Goal: Task Accomplishment & Management: Complete application form

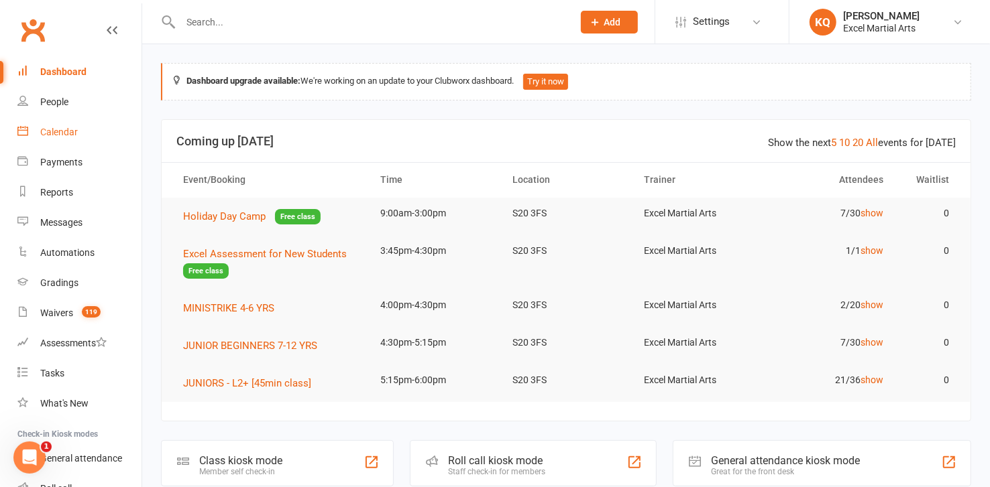
click at [56, 133] on div "Calendar" at bounding box center [59, 132] width 38 height 11
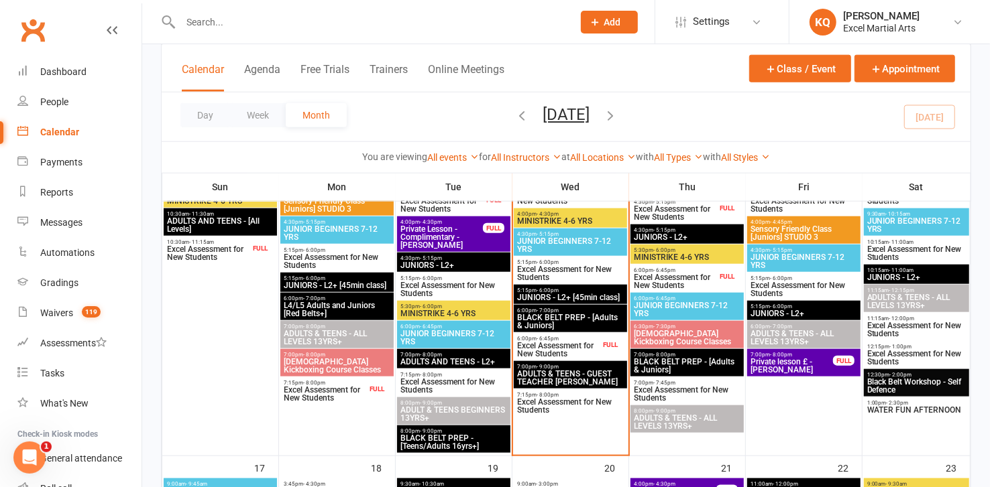
scroll to position [792, 0]
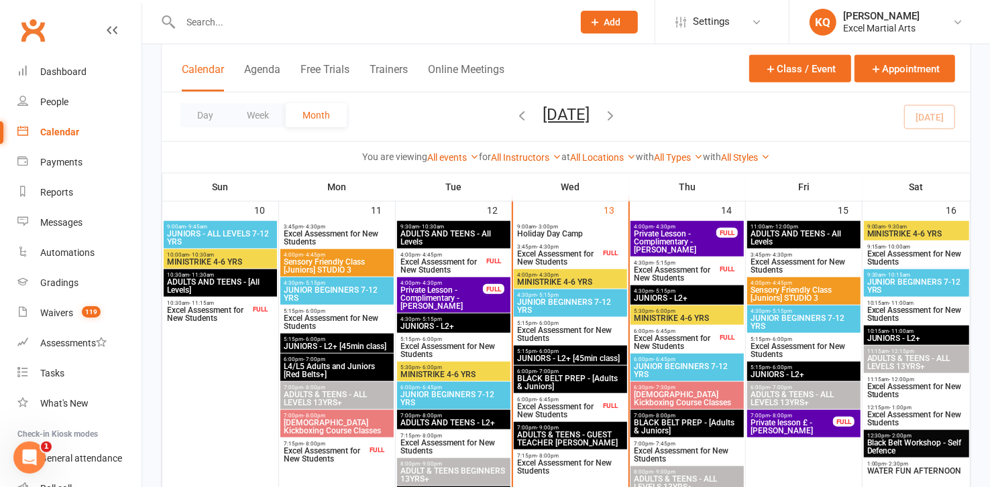
click at [565, 256] on span "Excel Assessment for New Students" at bounding box center [558, 258] width 84 height 16
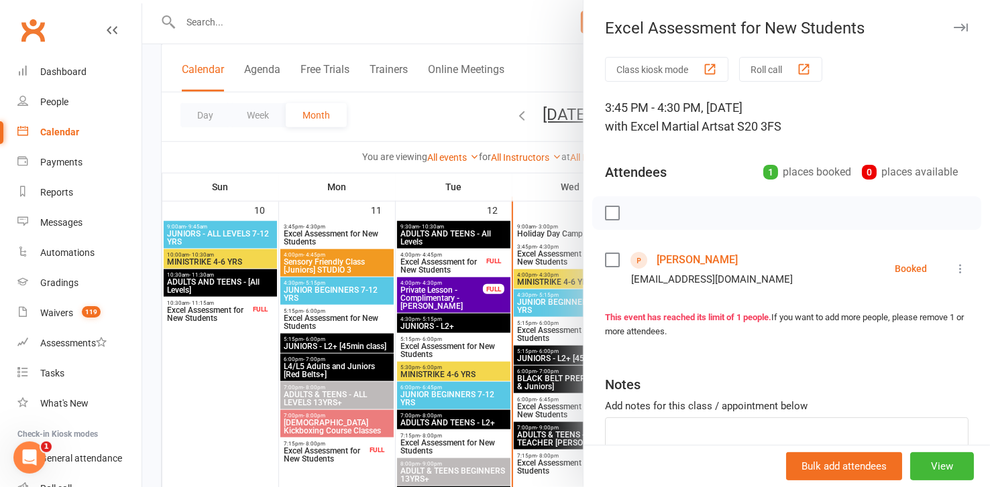
click at [565, 256] on div at bounding box center [566, 243] width 848 height 487
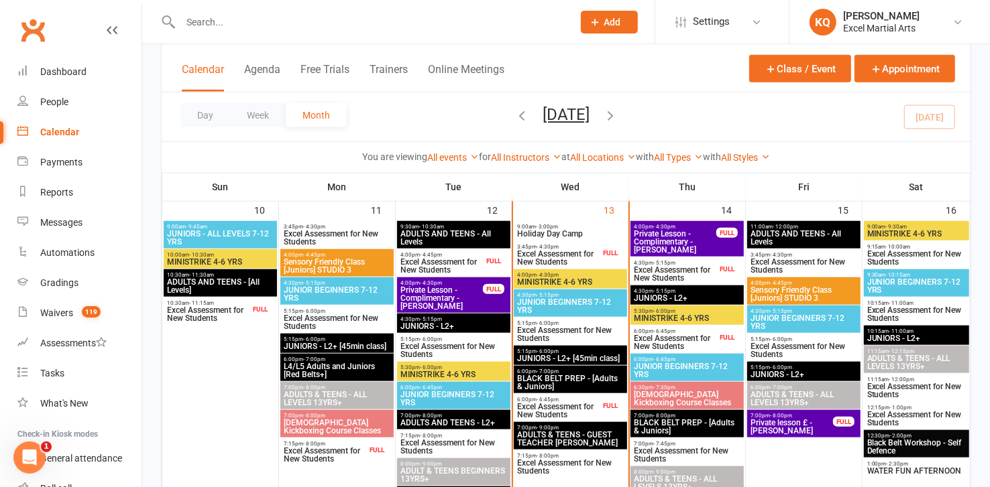
click at [536, 404] on span "Excel Assessment for New Students" at bounding box center [558, 411] width 84 height 16
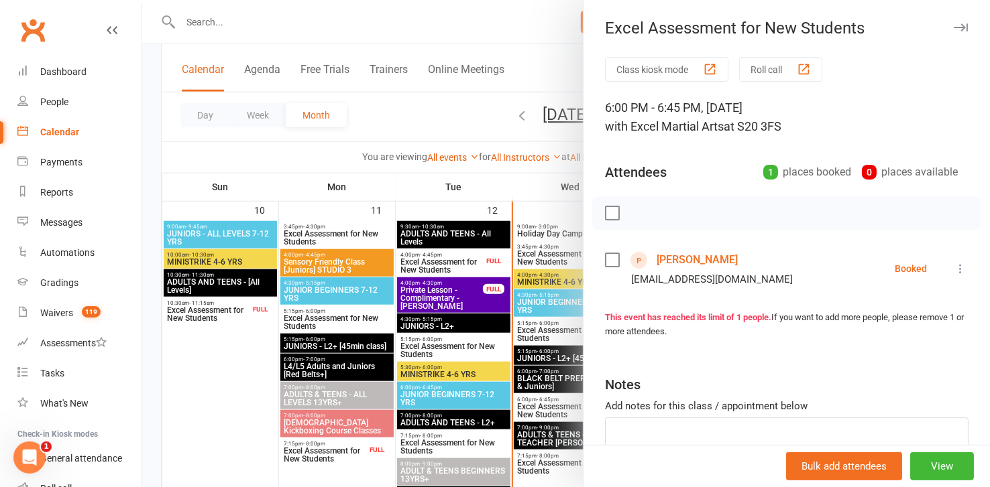
click at [526, 414] on div at bounding box center [566, 243] width 848 height 487
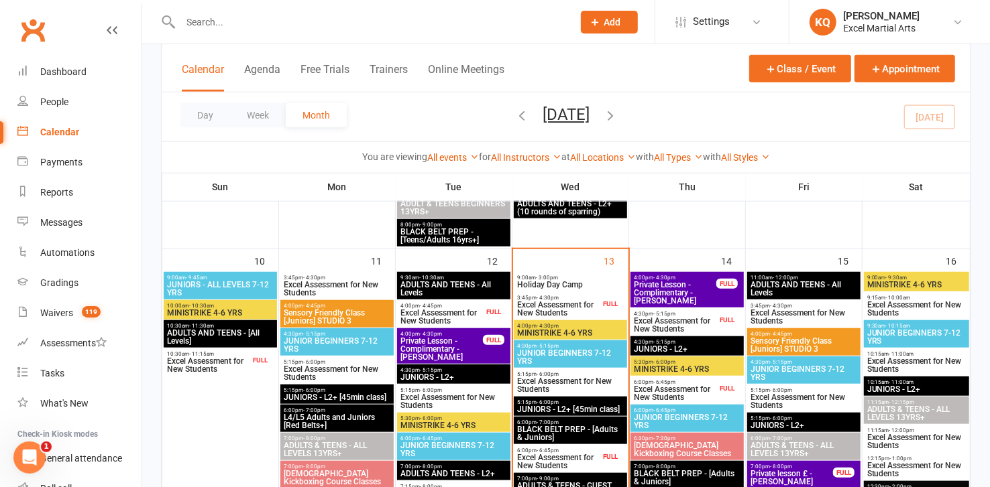
scroll to position [731, 0]
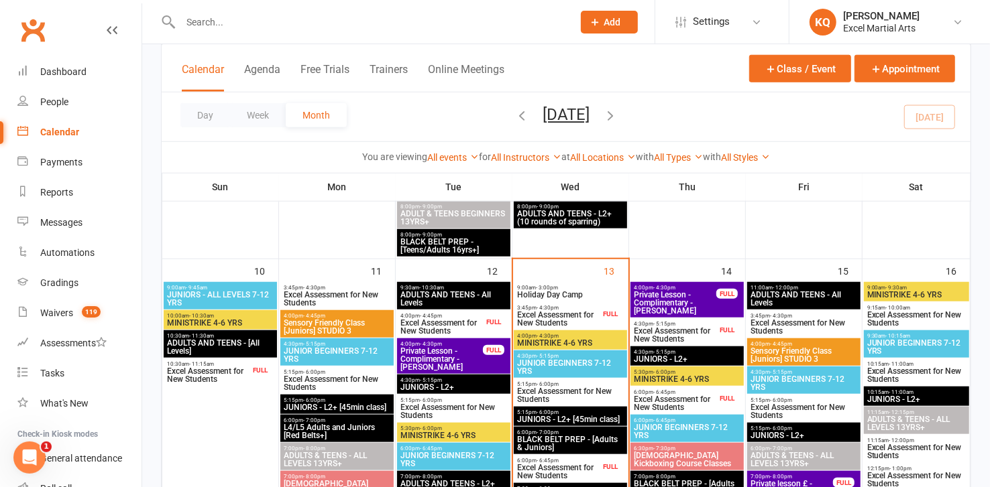
click at [675, 333] on span "Excel Assessment for New Students" at bounding box center [675, 335] width 84 height 16
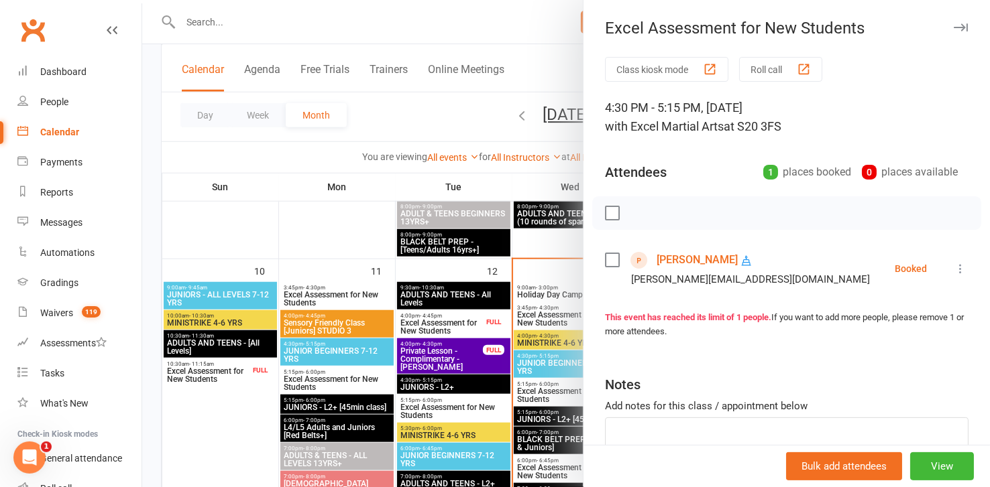
click at [953, 25] on icon "button" at bounding box center [960, 27] width 14 height 8
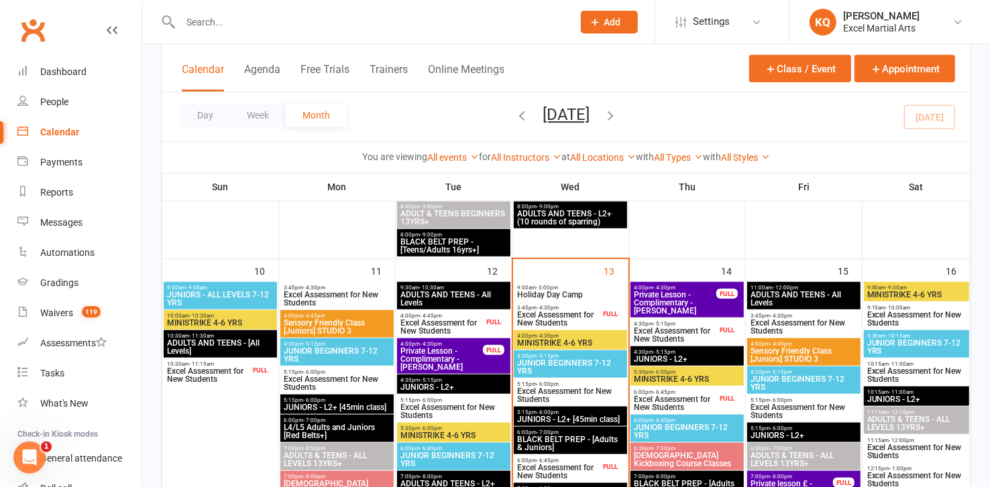
click at [710, 398] on span "Excel Assessment for New Students" at bounding box center [675, 404] width 84 height 16
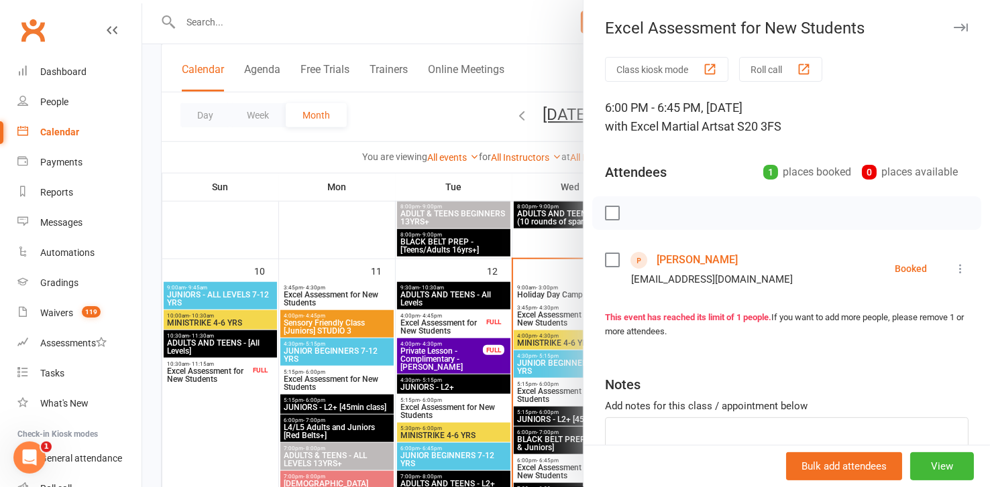
click at [953, 27] on icon "button" at bounding box center [960, 27] width 14 height 8
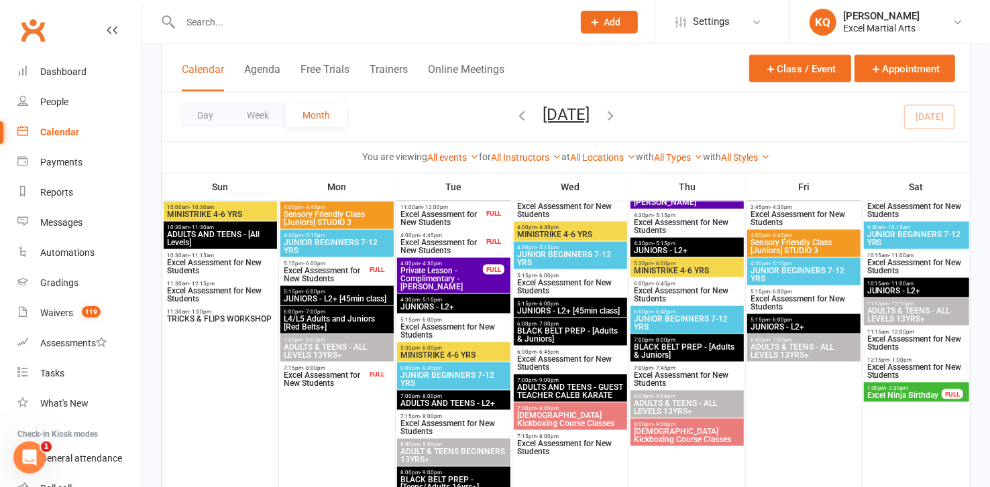
scroll to position [1097, 0]
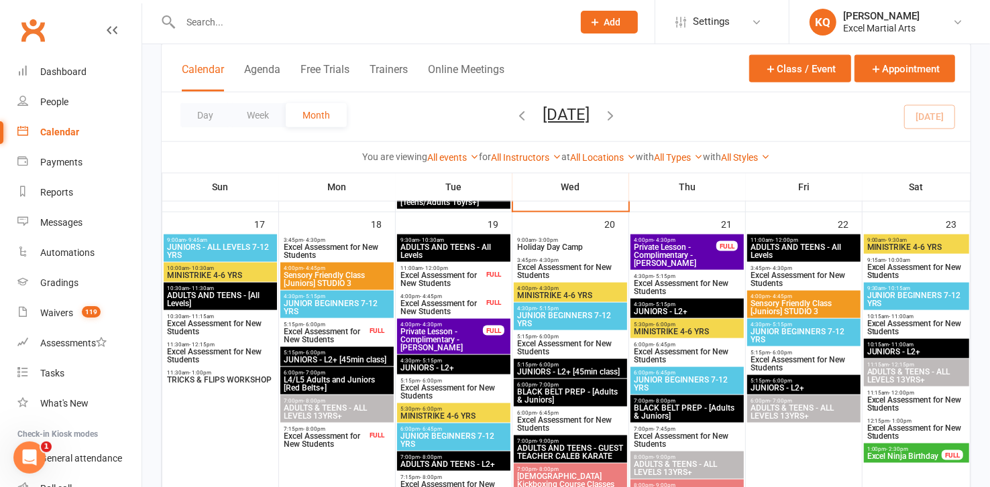
click at [323, 329] on span "Excel Assessment for New Students" at bounding box center [325, 336] width 84 height 16
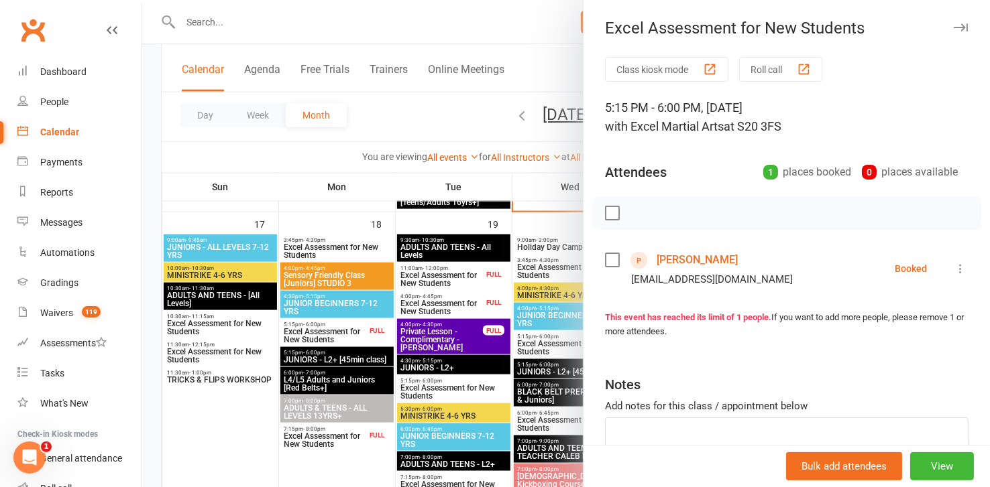
click at [323, 327] on div at bounding box center [566, 243] width 848 height 487
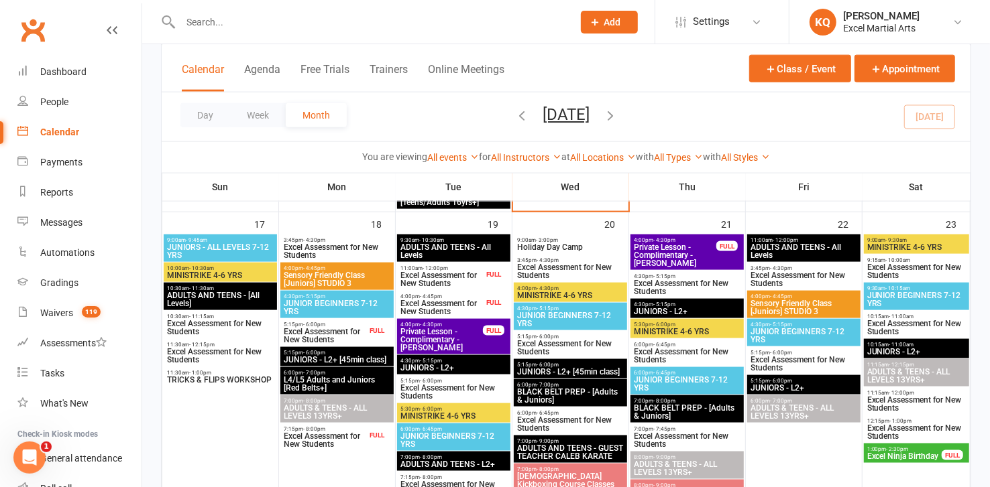
click at [438, 278] on span "Excel Assessment for New Students" at bounding box center [442, 280] width 84 height 16
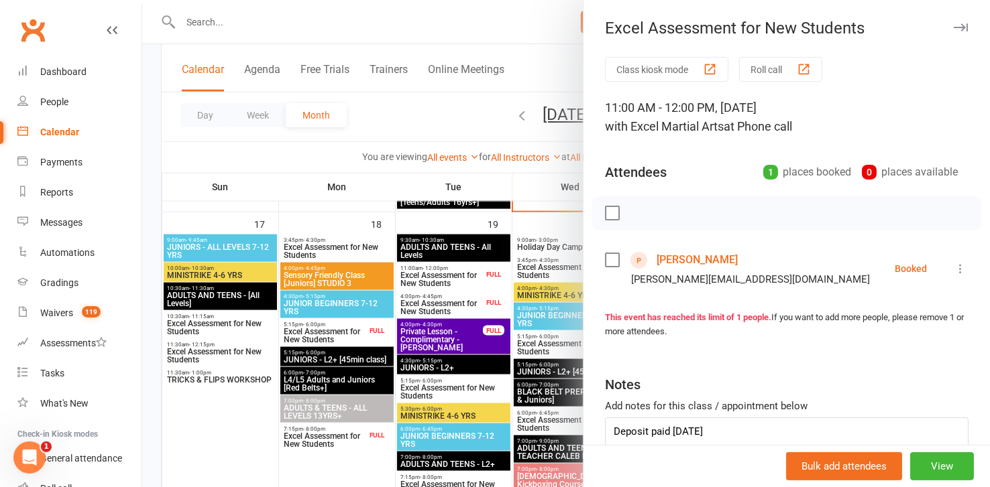
click at [438, 278] on div at bounding box center [566, 243] width 848 height 487
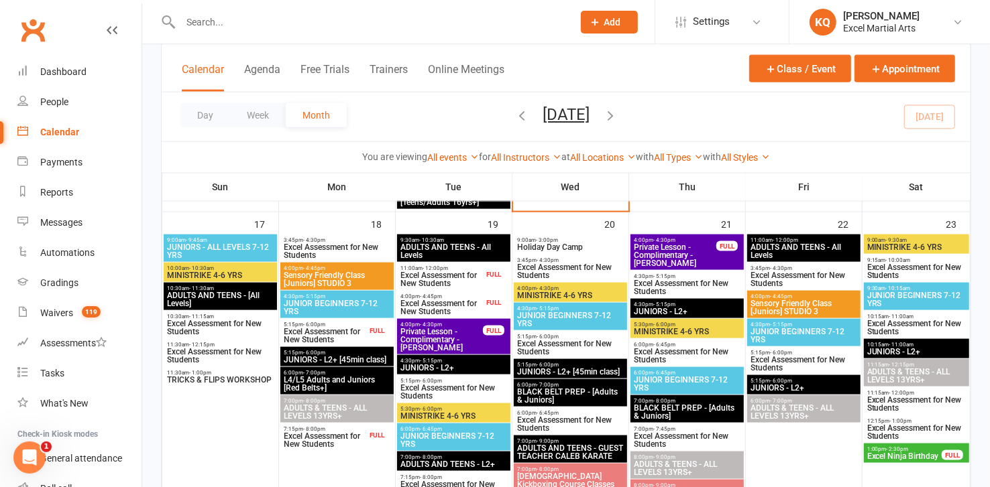
click at [434, 304] on span "Excel Assessment for New Students" at bounding box center [442, 308] width 84 height 16
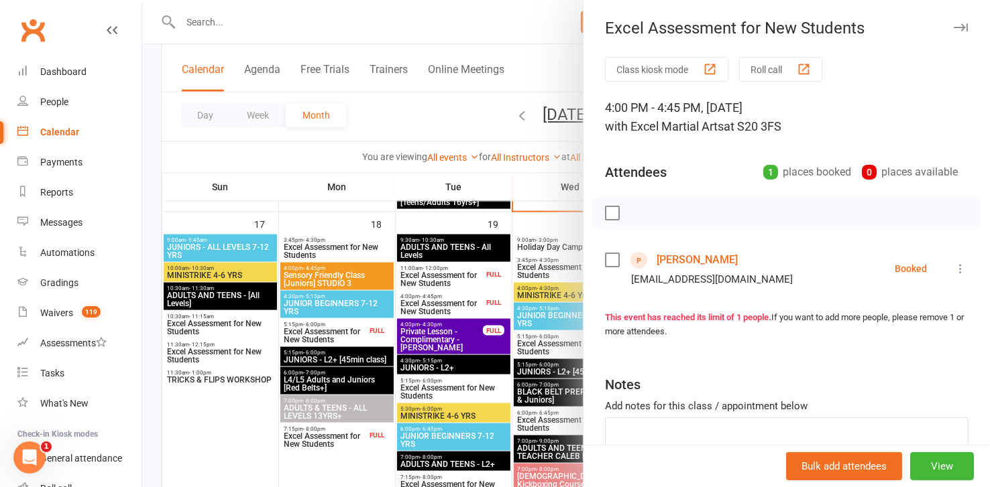
click at [434, 304] on div at bounding box center [566, 243] width 848 height 487
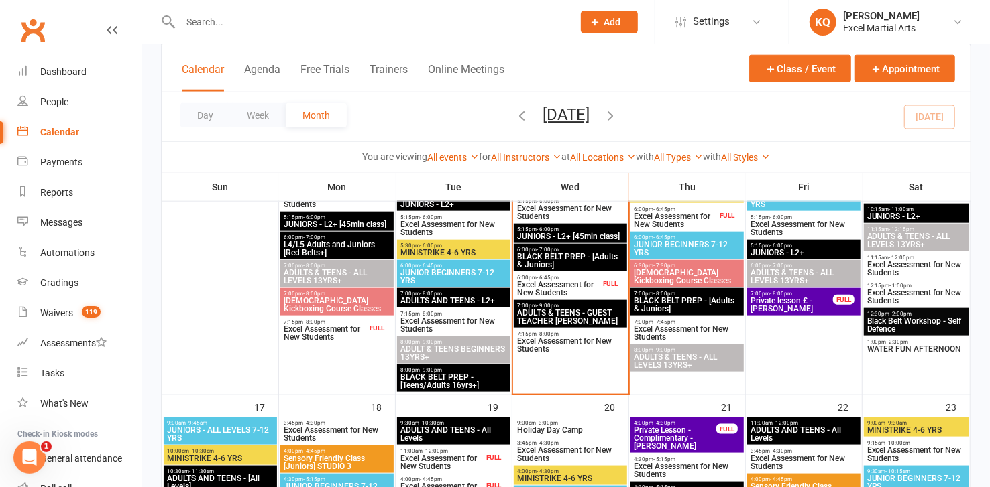
scroll to position [853, 0]
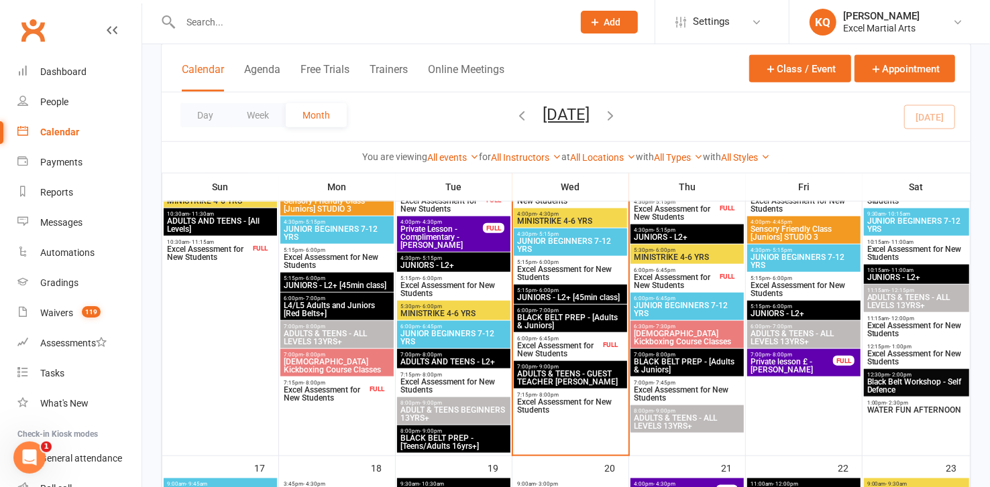
click at [447, 416] on span "ADULT & TEENS BEGINNERS 13YRS+" at bounding box center [454, 414] width 108 height 16
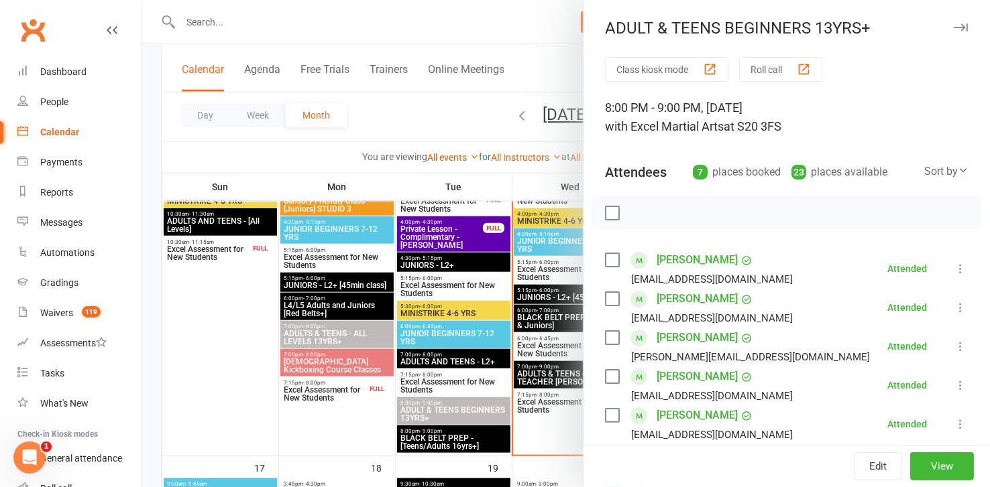
click at [699, 303] on link "[PERSON_NAME]" at bounding box center [696, 298] width 81 height 21
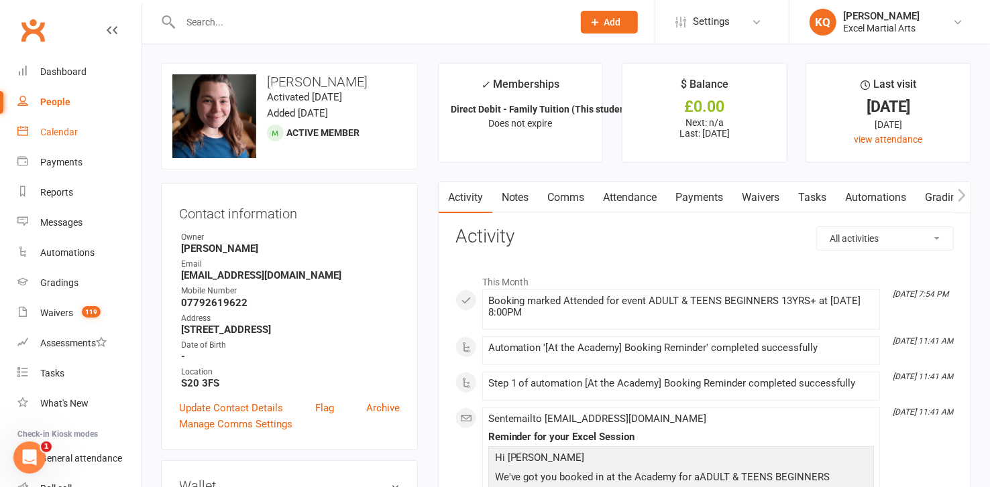
click at [45, 129] on div "Calendar" at bounding box center [59, 132] width 38 height 11
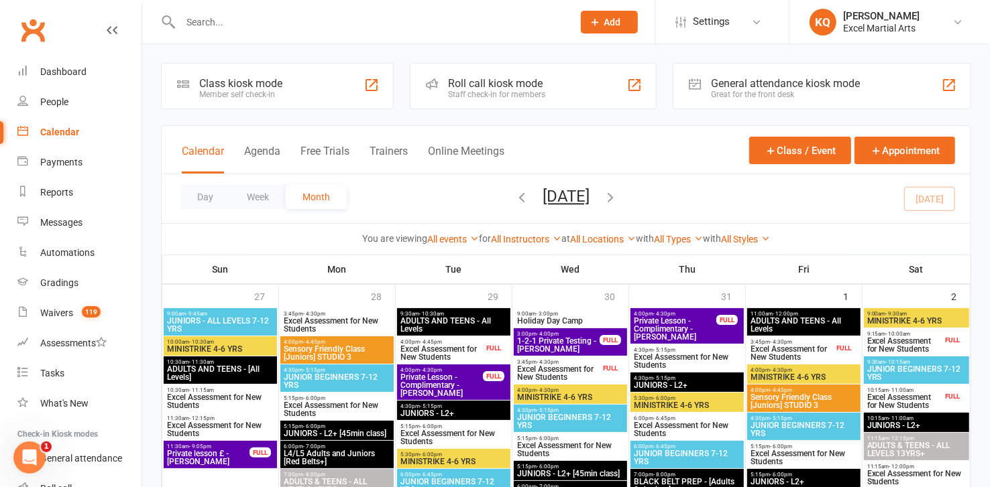
click at [633, 21] on button "Add" at bounding box center [609, 22] width 57 height 23
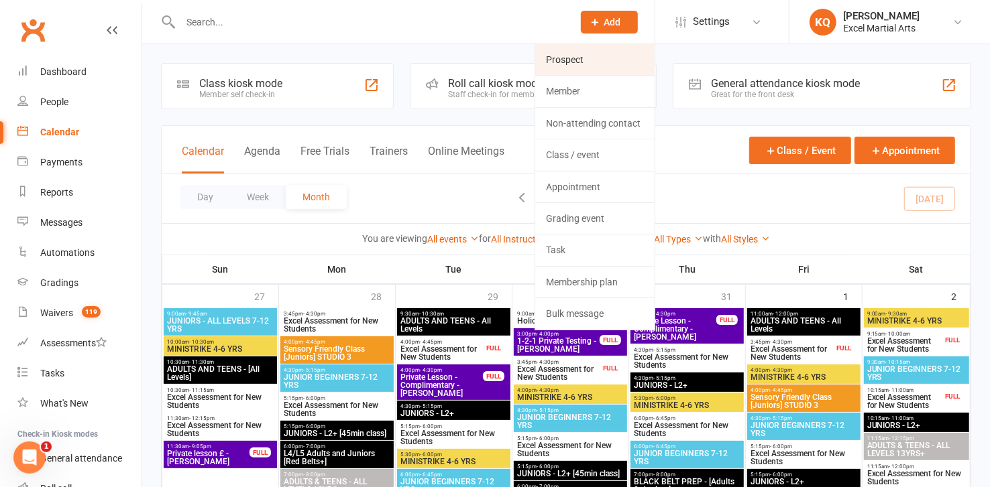
click at [580, 49] on link "Prospect" at bounding box center [594, 59] width 119 height 31
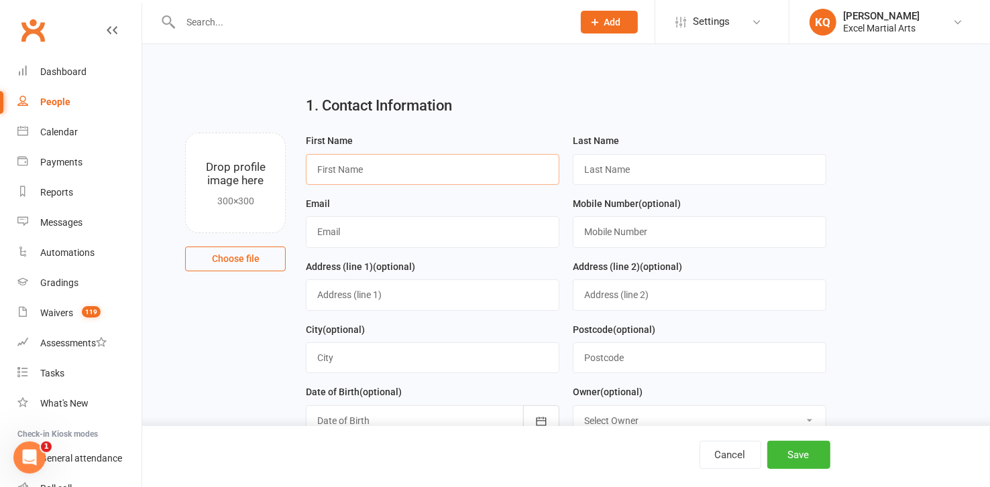
click at [424, 178] on input "text" at bounding box center [432, 169] width 253 height 31
type input "j"
type input "[PERSON_NAME]"
click at [594, 176] on input "text" at bounding box center [699, 169] width 253 height 31
type input "[PERSON_NAME]"
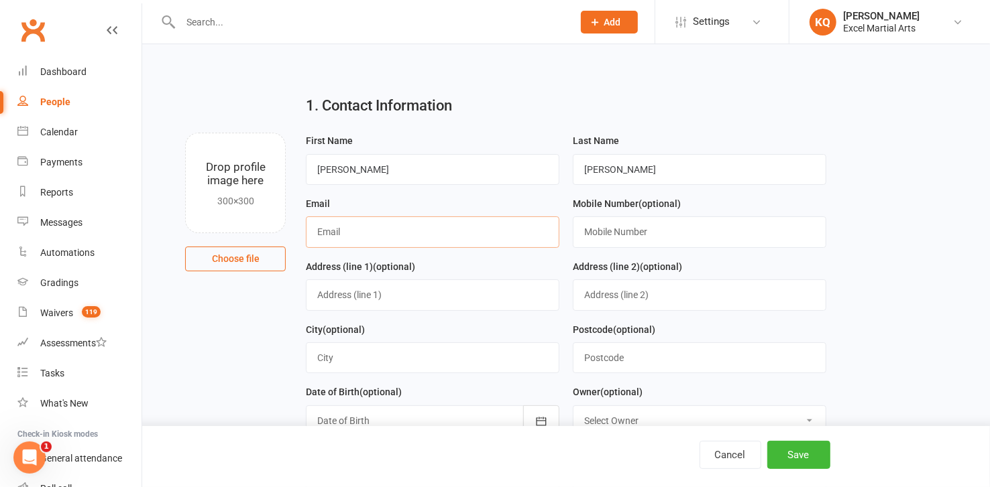
click at [496, 235] on input "text" at bounding box center [432, 232] width 253 height 31
type input "[EMAIL_ADDRESS][DOMAIN_NAME]"
click at [650, 231] on input "text" at bounding box center [699, 232] width 253 height 31
type input "07795568876"
click at [381, 289] on input "text" at bounding box center [432, 295] width 253 height 31
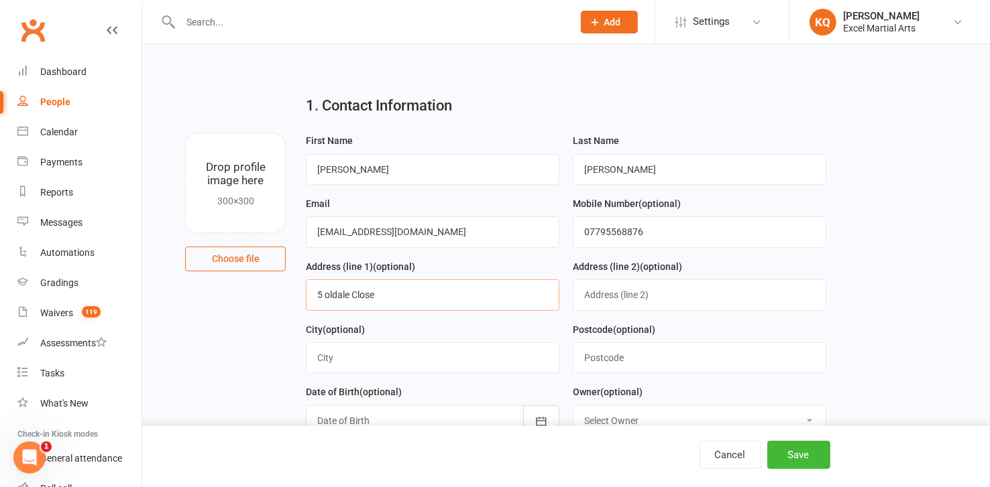
type input "5 oldale Close"
click at [346, 351] on input "text" at bounding box center [432, 358] width 253 height 31
type input "[GEOGRAPHIC_DATA]"
click at [618, 359] on input "text" at bounding box center [699, 358] width 253 height 31
type input "1"
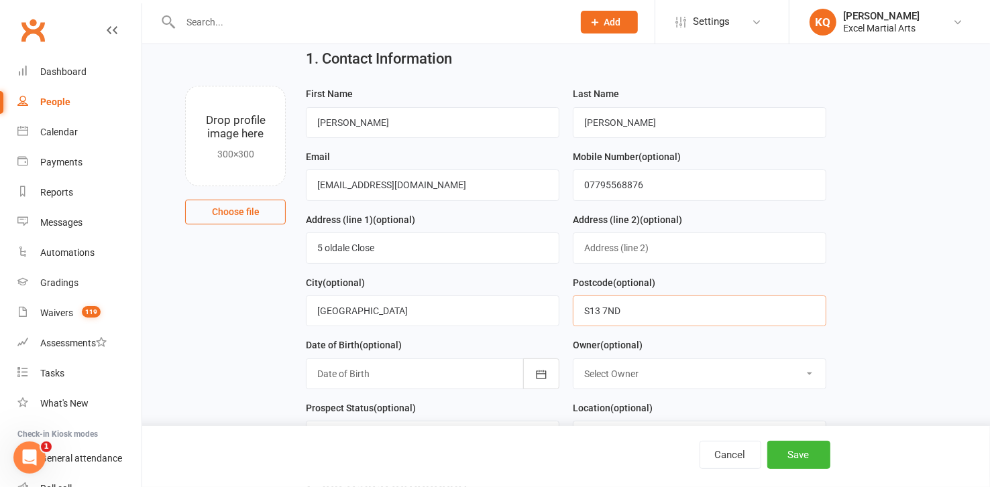
scroll to position [121, 0]
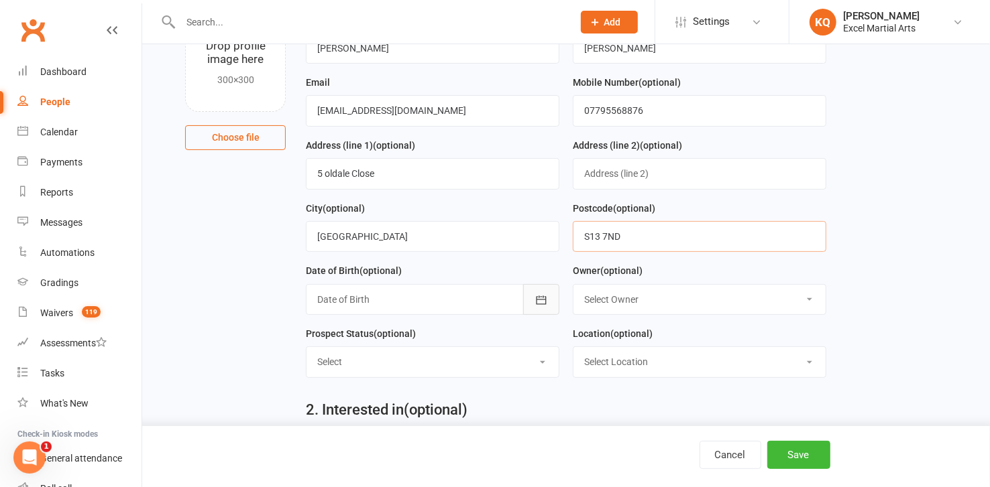
type input "S13 7ND"
click at [542, 304] on button "button" at bounding box center [541, 299] width 36 height 31
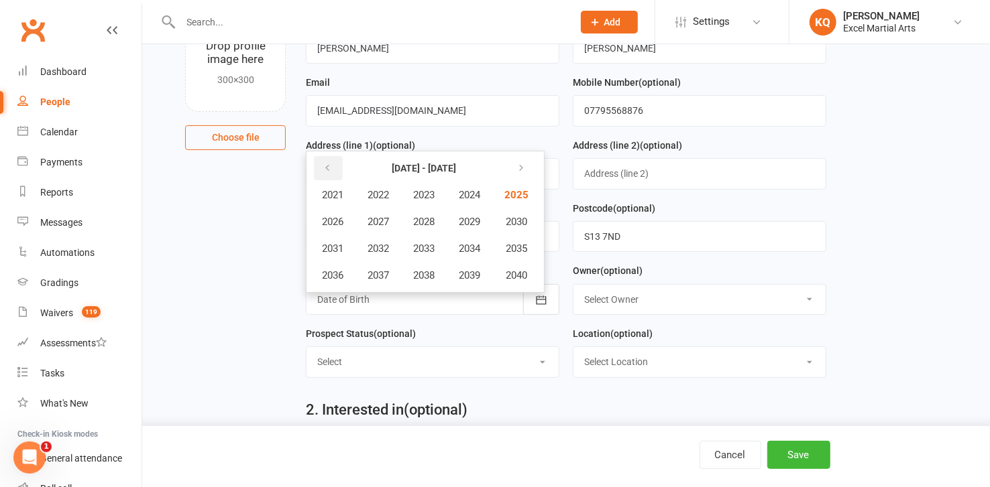
click at [320, 173] on button "button" at bounding box center [328, 168] width 29 height 24
click at [328, 243] on span "1991" at bounding box center [332, 249] width 21 height 12
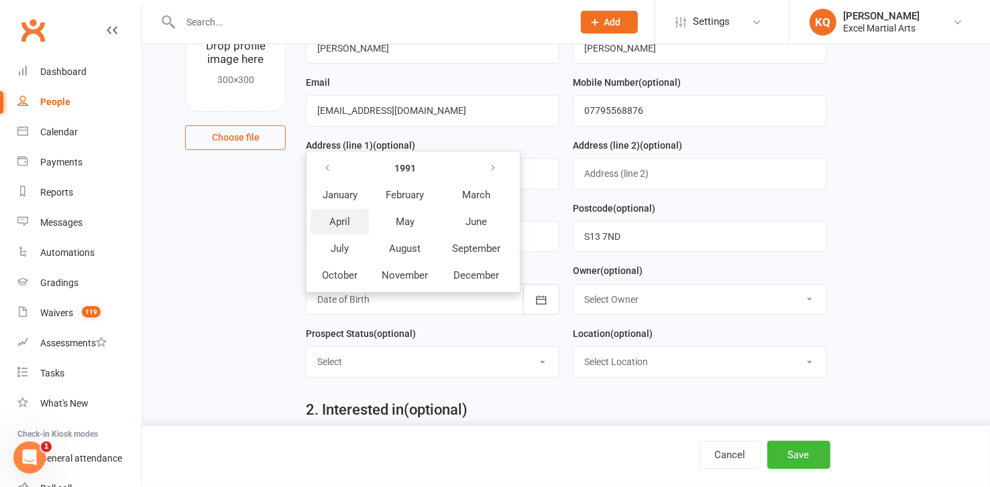
click at [329, 220] on span "April" at bounding box center [339, 222] width 21 height 12
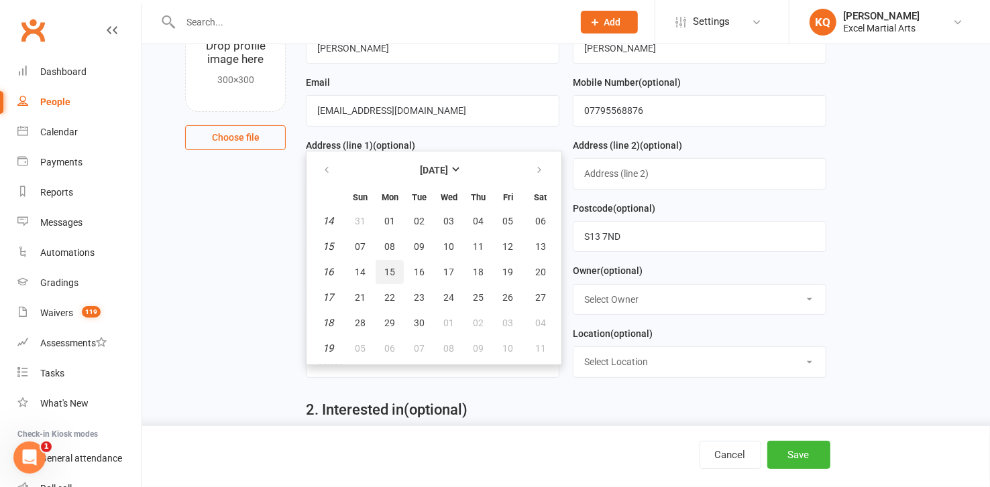
click at [387, 267] on span "15" at bounding box center [389, 272] width 11 height 11
type input "[DATE]"
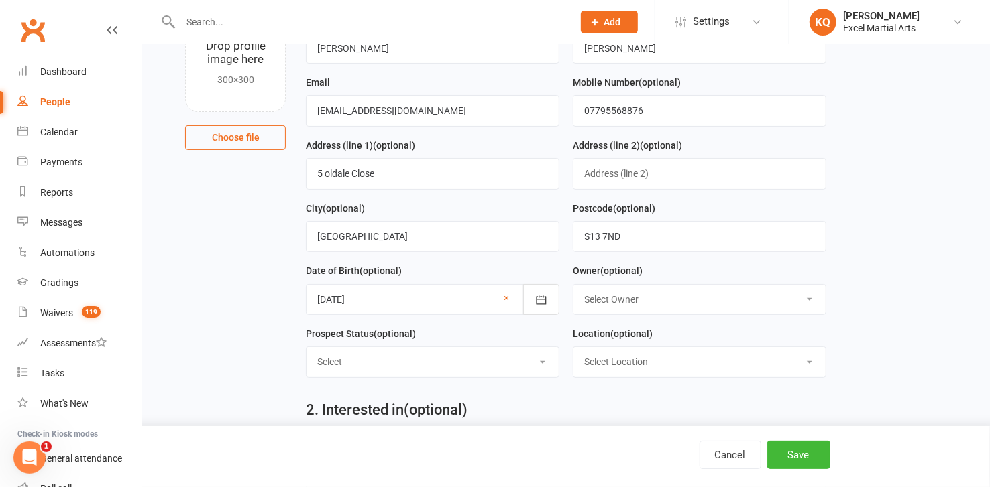
click at [638, 300] on select "Select Owner Excel Martial Arts [PERSON_NAME] [PERSON_NAME] [PERSON_NAME] [PERS…" at bounding box center [699, 300] width 252 height 30
click at [573, 285] on select "Select Owner Excel Martial Arts [PERSON_NAME] [PERSON_NAME] [PERSON_NAME] [PERS…" at bounding box center [699, 300] width 252 height 30
click at [386, 362] on select "Select 1 - Enquiry Received 1a- Event Enquiry Received 2 - Contact Attempted 3 …" at bounding box center [432, 362] width 252 height 30
click at [306, 347] on select "Select 1 - Enquiry Received 1a- Event Enquiry Received 2 - Contact Attempted 3 …" at bounding box center [432, 362] width 252 height 30
click at [481, 361] on select "Select 1 - Enquiry Received 1a- Event Enquiry Received 2 - Contact Attempted 3 …" at bounding box center [432, 362] width 252 height 30
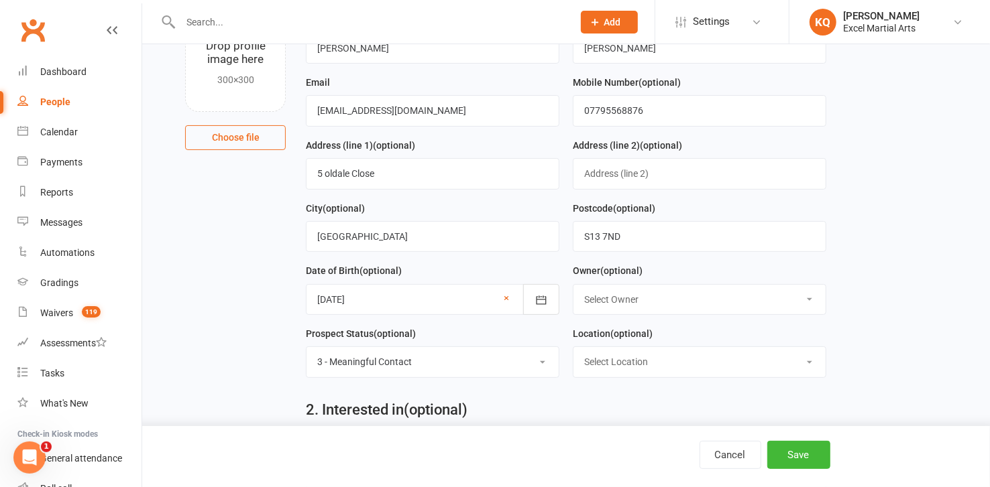
select select "4 - Booked Assessment"
click at [306, 347] on select "Select 1 - Enquiry Received 1a- Event Enquiry Received 2 - Contact Attempted 3 …" at bounding box center [432, 362] width 252 height 30
click at [612, 300] on select "Select Owner Excel Martial Arts [PERSON_NAME] [PERSON_NAME] [PERSON_NAME] [PERS…" at bounding box center [699, 300] width 252 height 30
click at [573, 285] on select "Select Owner Excel Martial Arts [PERSON_NAME] [PERSON_NAME] [PERSON_NAME] [PERS…" at bounding box center [699, 300] width 252 height 30
click at [595, 361] on select "Select Location Phone call Phone call Rothervalley S20 3FS Studio 3" at bounding box center [699, 362] width 252 height 30
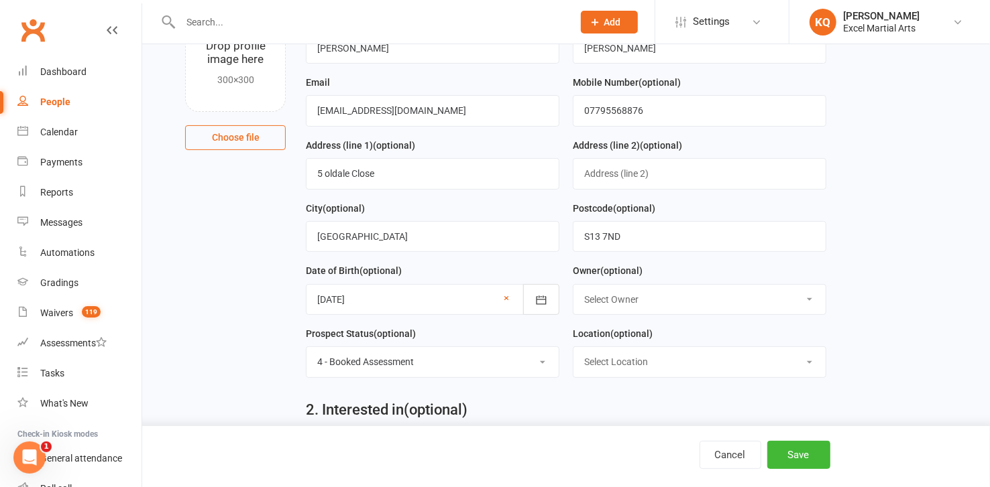
select select "3"
click at [573, 347] on select "Select Location Phone call Phone call Rothervalley S20 3FS Studio 3" at bounding box center [699, 362] width 252 height 30
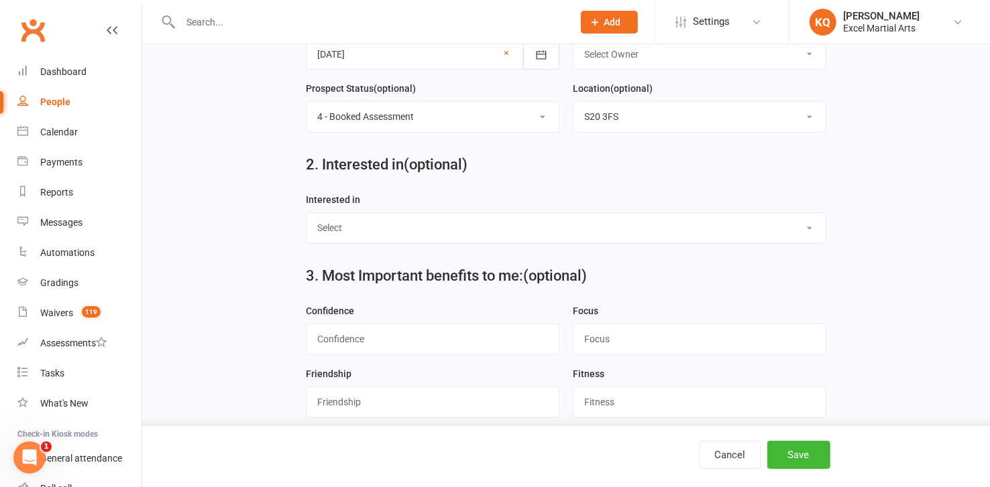
scroll to position [365, 0]
click at [412, 225] on select "Select Ministrike Juniors Adults/Teens Yoga Birthday Parties" at bounding box center [565, 230] width 518 height 30
select select "Adults/Teens"
click at [306, 215] on select "Select Ministrike Juniors Adults/Teens Yoga Birthday Parties" at bounding box center [565, 230] width 518 height 30
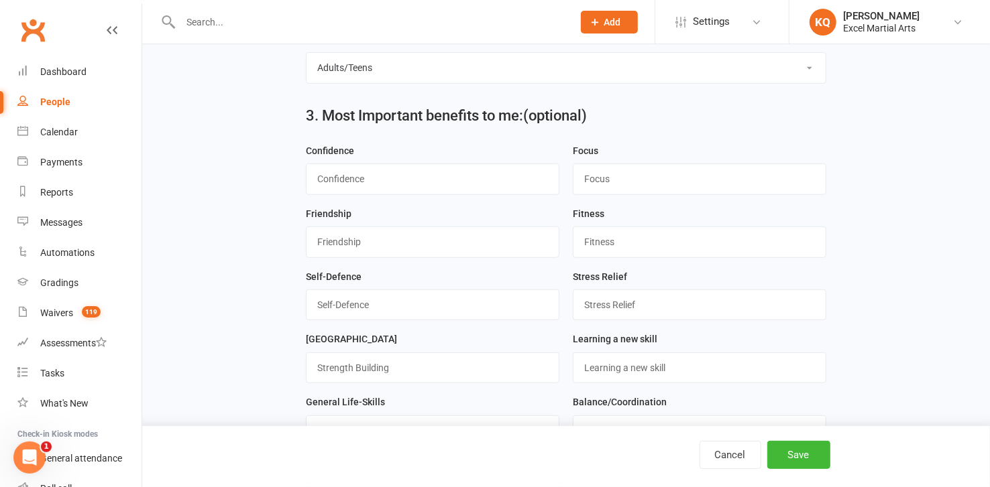
scroll to position [548, 0]
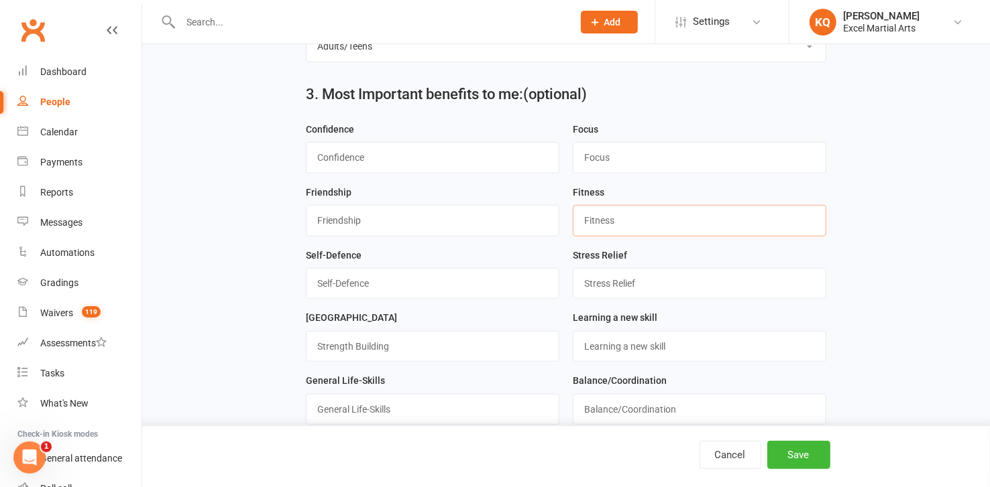
click at [592, 222] on input "string" at bounding box center [699, 220] width 253 height 31
type input "1"
click at [321, 285] on input "string" at bounding box center [432, 283] width 253 height 31
type input "2"
click at [595, 339] on input "string" at bounding box center [699, 346] width 253 height 31
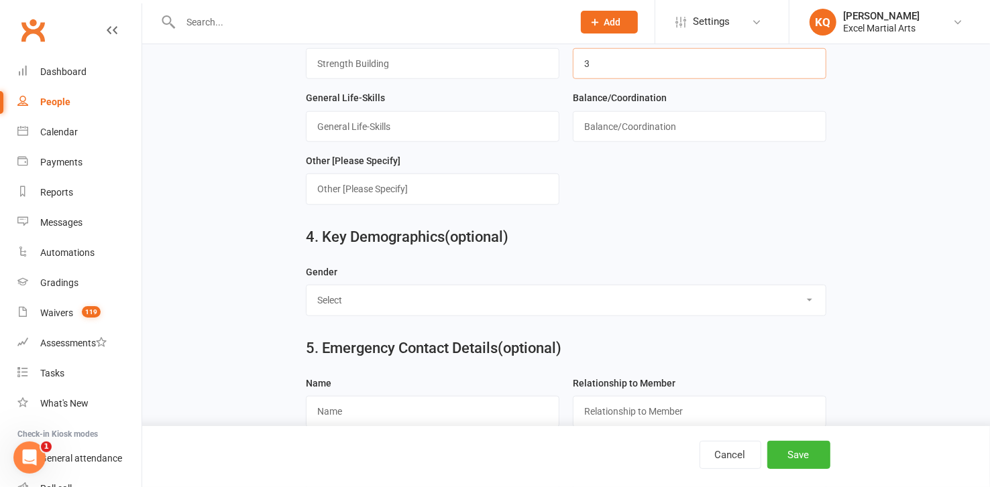
scroll to position [853, 0]
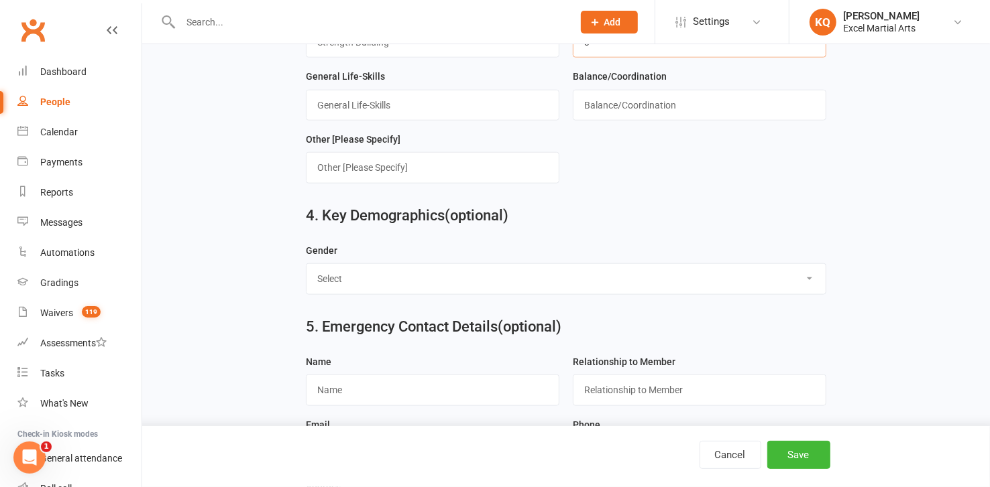
type input "3"
click at [415, 276] on select "Select [DEMOGRAPHIC_DATA] [DEMOGRAPHIC_DATA]" at bounding box center [565, 279] width 518 height 30
select select "[DEMOGRAPHIC_DATA]"
click at [306, 264] on select "Select [DEMOGRAPHIC_DATA] [DEMOGRAPHIC_DATA]" at bounding box center [565, 279] width 518 height 30
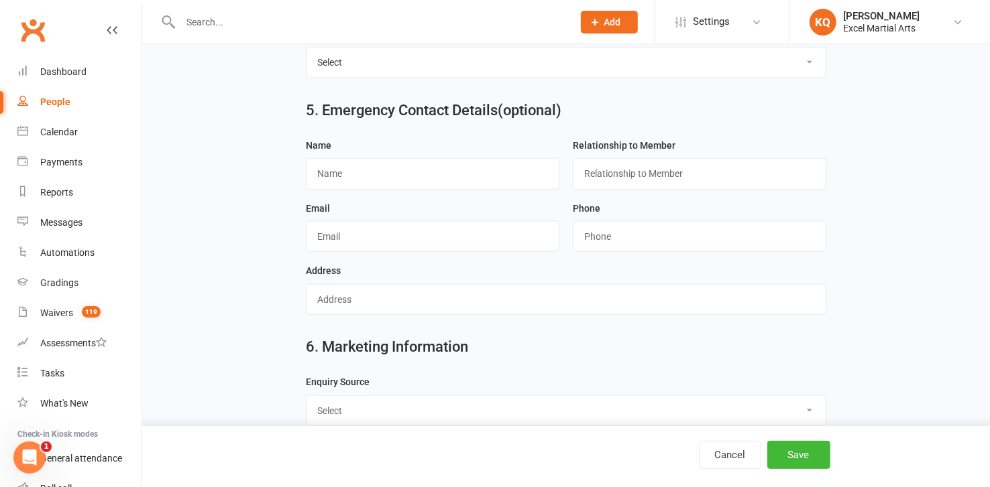
scroll to position [1097, 0]
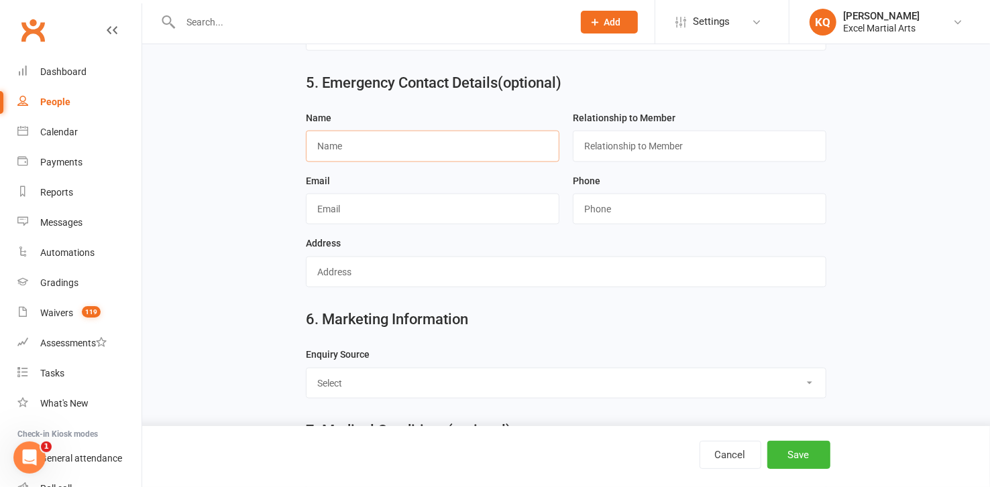
click at [422, 143] on input "text" at bounding box center [432, 146] width 253 height 31
type input "E"
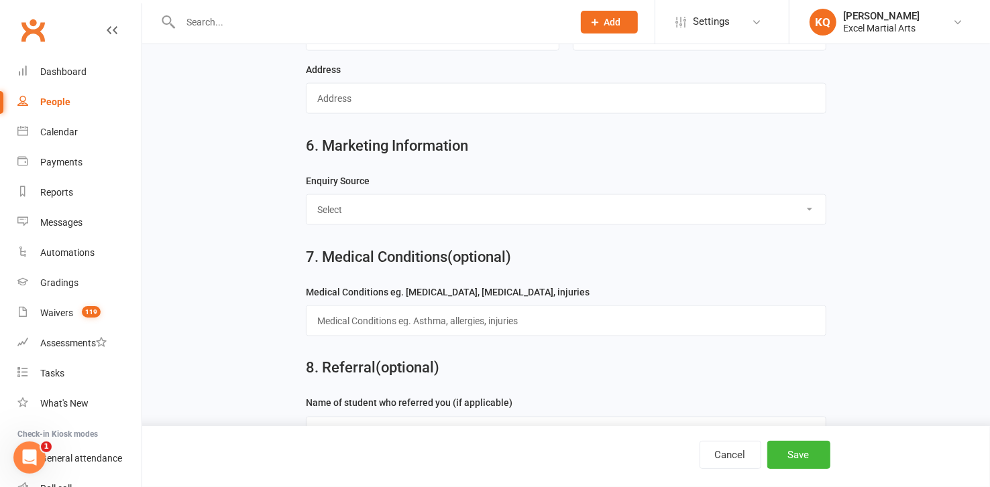
scroll to position [1280, 0]
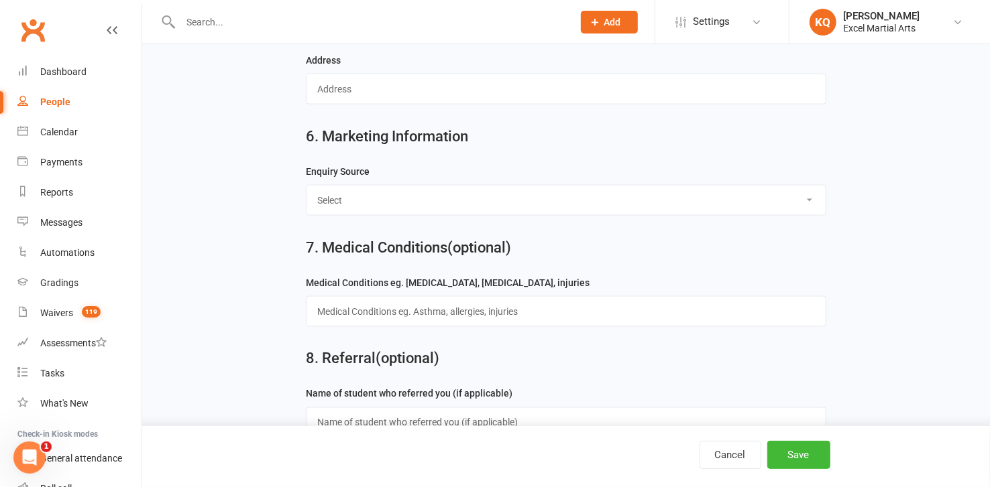
click at [434, 188] on select "Select Birthday Party Coach/Staff Referral Dance Driven by/Walk In Event [Commu…" at bounding box center [565, 201] width 518 height 30
select select "Friend"
click at [306, 186] on select "Select Birthday Party Coach/Staff Referral Dance Driven by/Walk In Event [Commu…" at bounding box center [565, 201] width 518 height 30
click at [507, 309] on input "text" at bounding box center [566, 311] width 520 height 31
type input "NA"
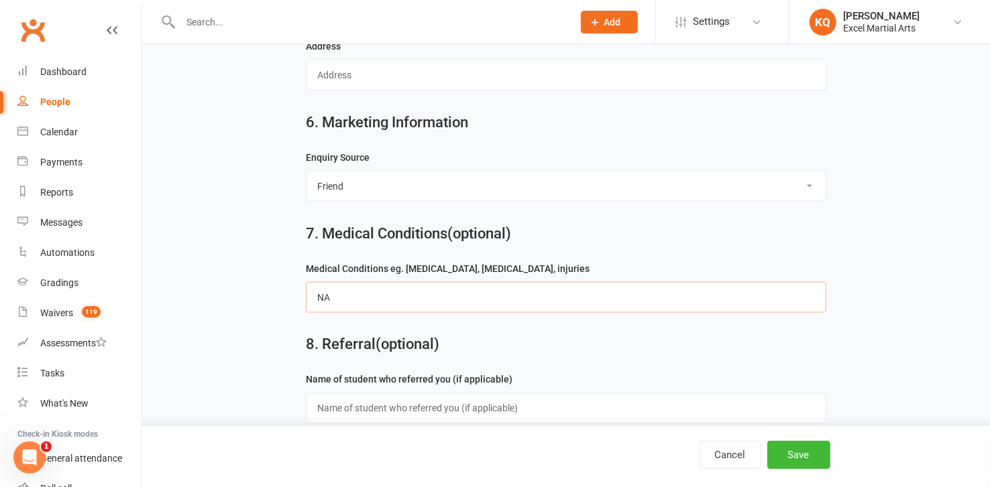
scroll to position [1306, 0]
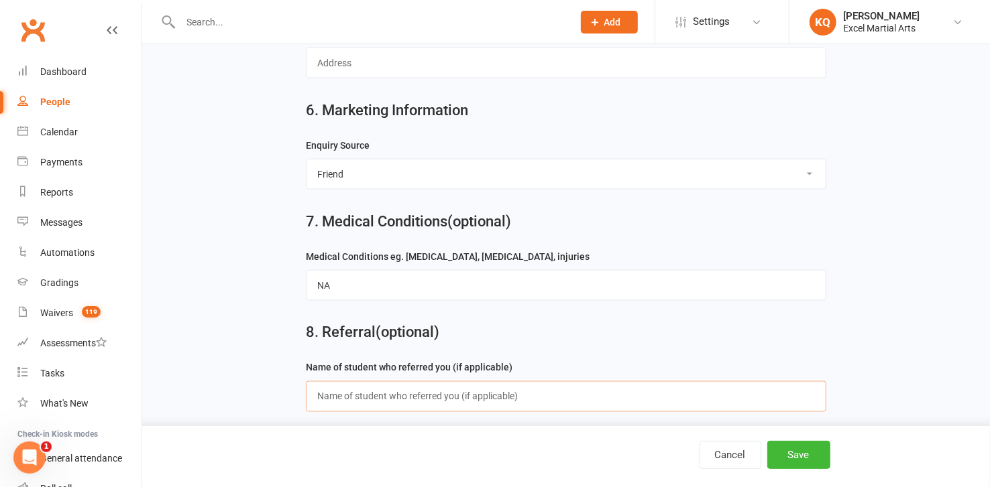
click at [437, 386] on input "text" at bounding box center [566, 397] width 520 height 31
click at [375, 386] on input "text" at bounding box center [566, 397] width 520 height 31
type input "[PERSON_NAME]"
click at [797, 461] on button "Save" at bounding box center [798, 455] width 63 height 28
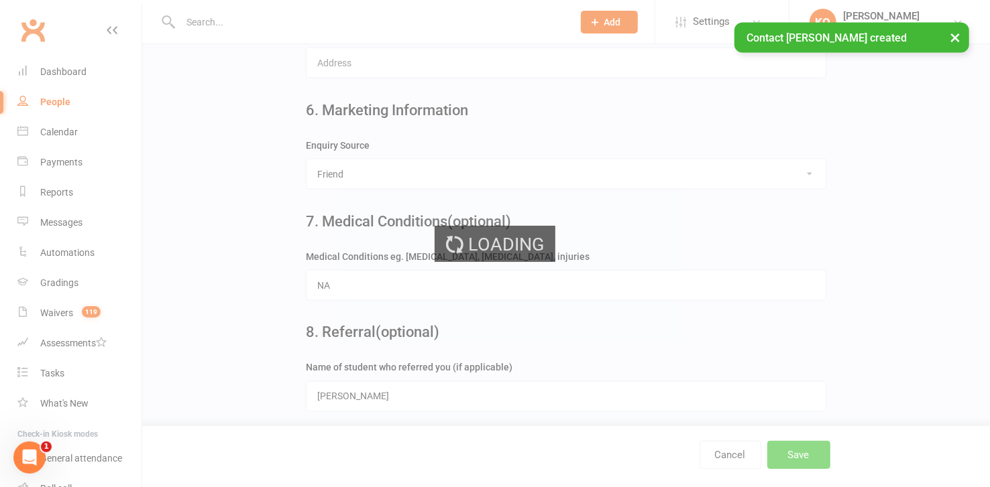
scroll to position [0, 0]
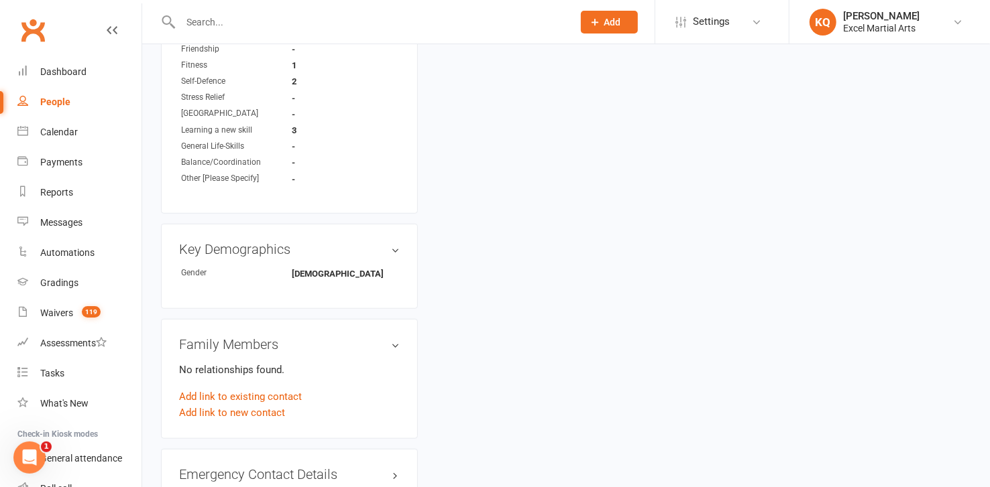
scroll to position [792, 0]
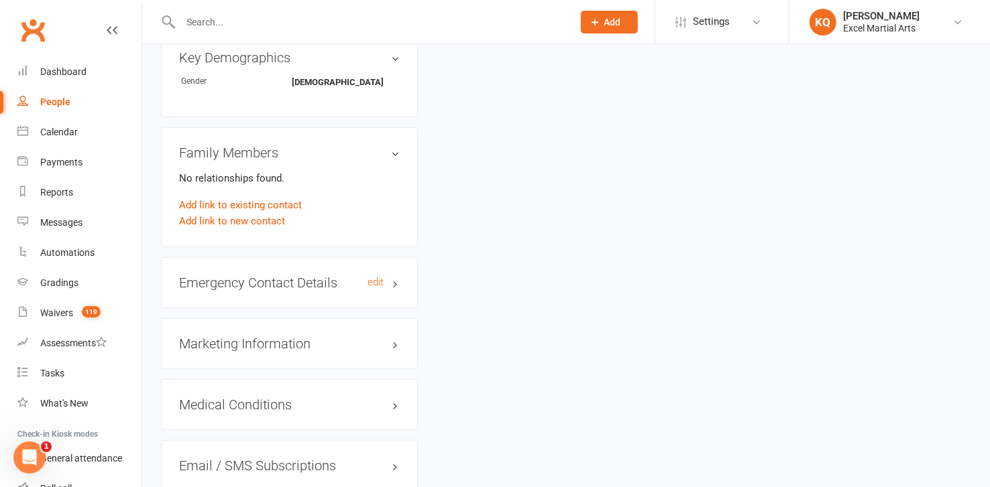
click at [399, 279] on h3 "Emergency Contact Details edit" at bounding box center [289, 283] width 221 height 15
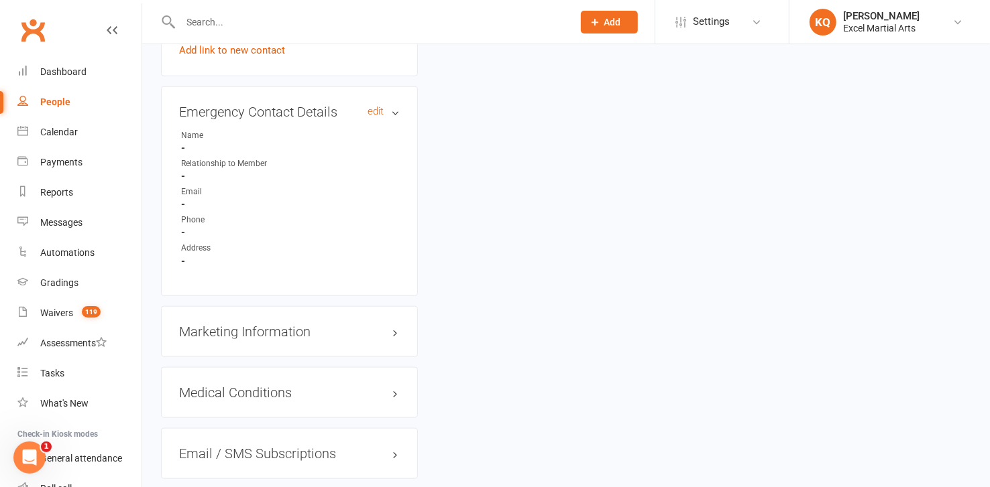
scroll to position [975, 0]
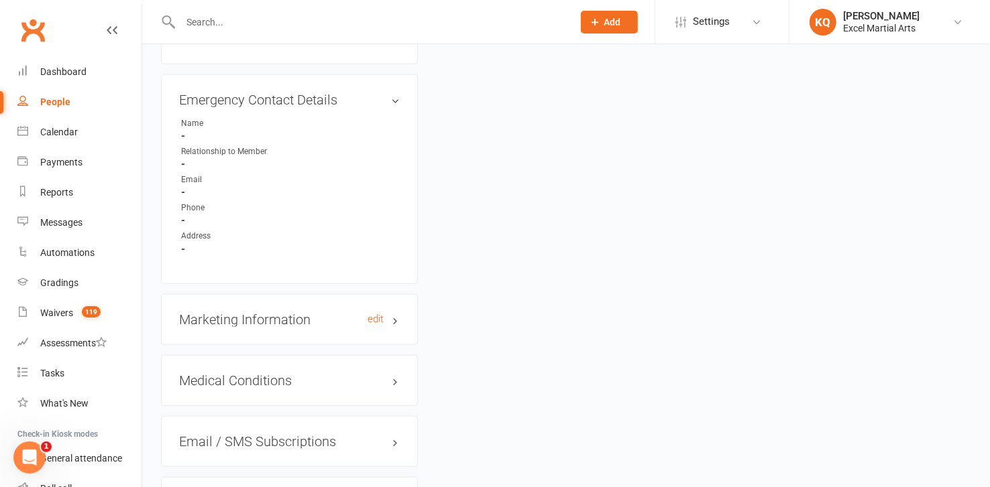
click at [390, 320] on h3 "Marketing Information edit" at bounding box center [289, 319] width 221 height 15
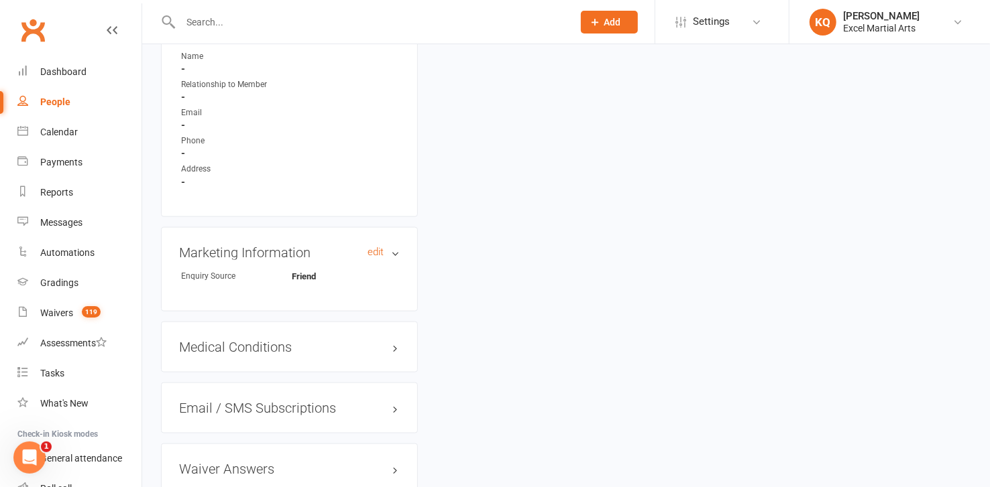
scroll to position [1158, 0]
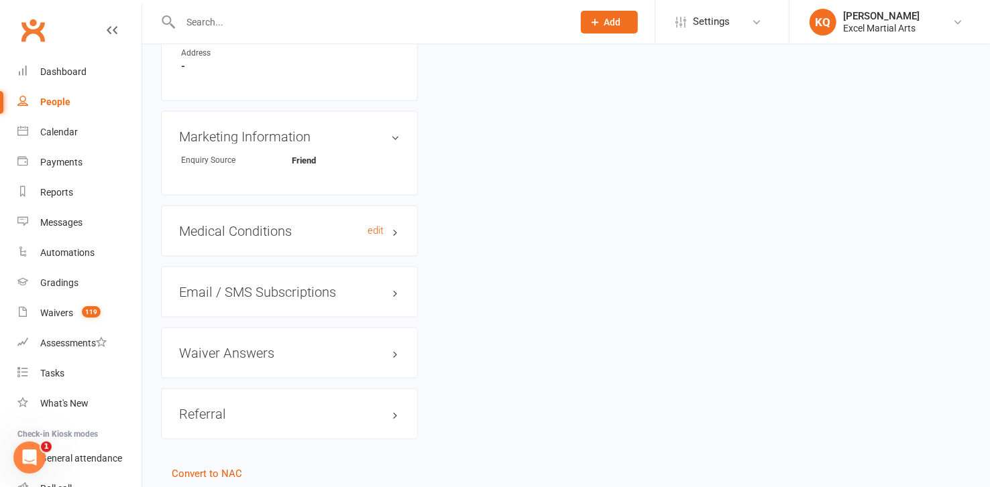
click at [392, 233] on h3 "Medical Conditions edit" at bounding box center [289, 231] width 221 height 15
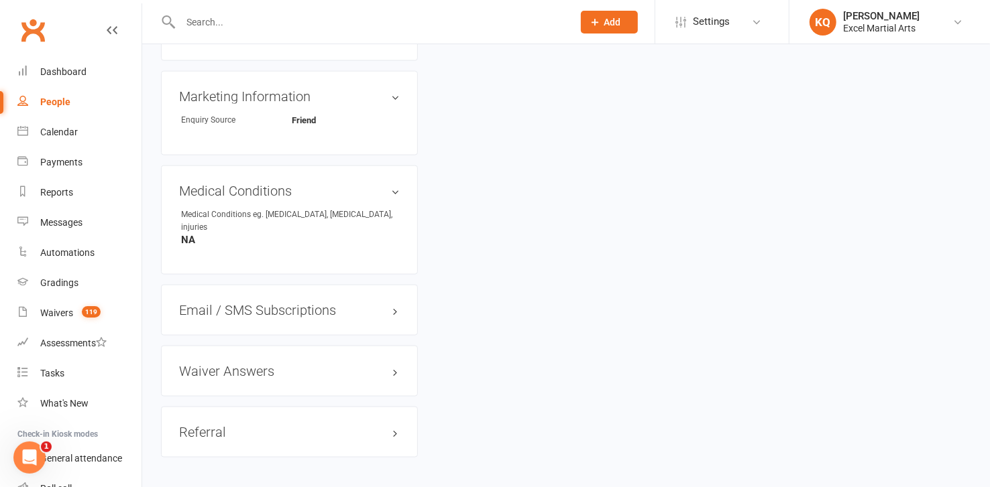
scroll to position [1245, 0]
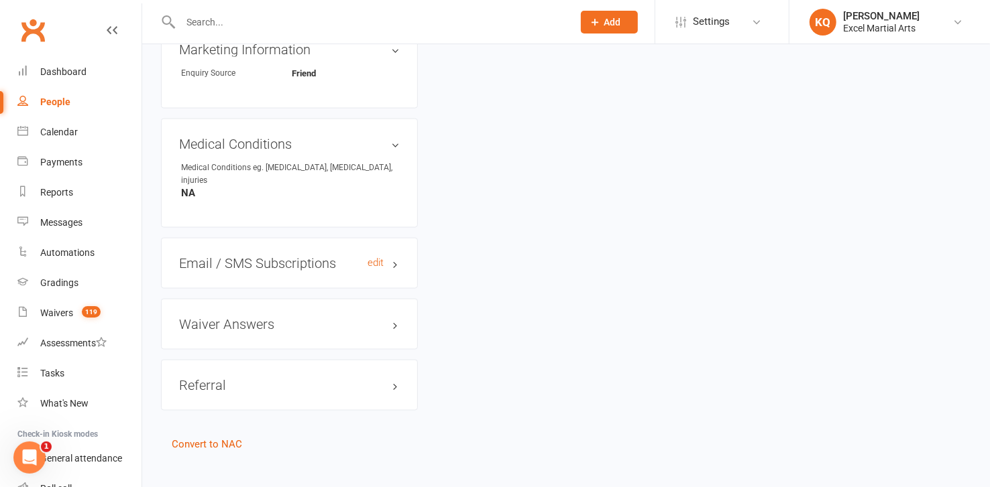
click at [394, 256] on h3 "Email / SMS Subscriptions edit" at bounding box center [289, 263] width 221 height 15
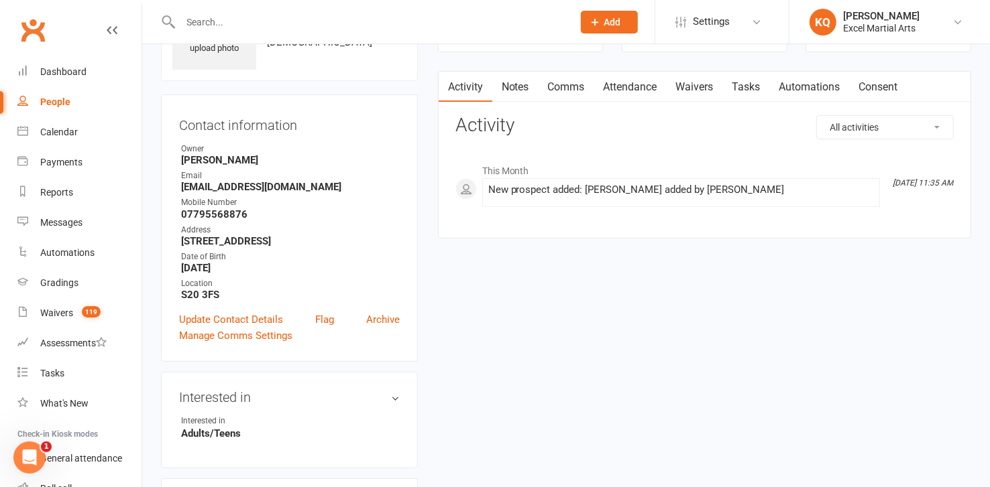
scroll to position [0, 0]
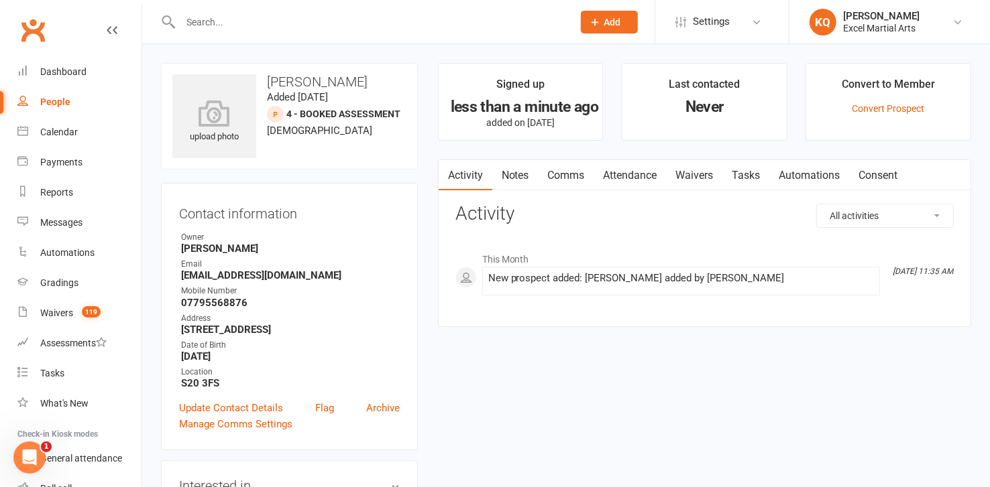
click at [463, 175] on link "Activity" at bounding box center [466, 175] width 54 height 31
click at [453, 178] on button "button" at bounding box center [447, 175] width 17 height 30
click at [880, 109] on link "Convert Prospect" at bounding box center [888, 108] width 72 height 11
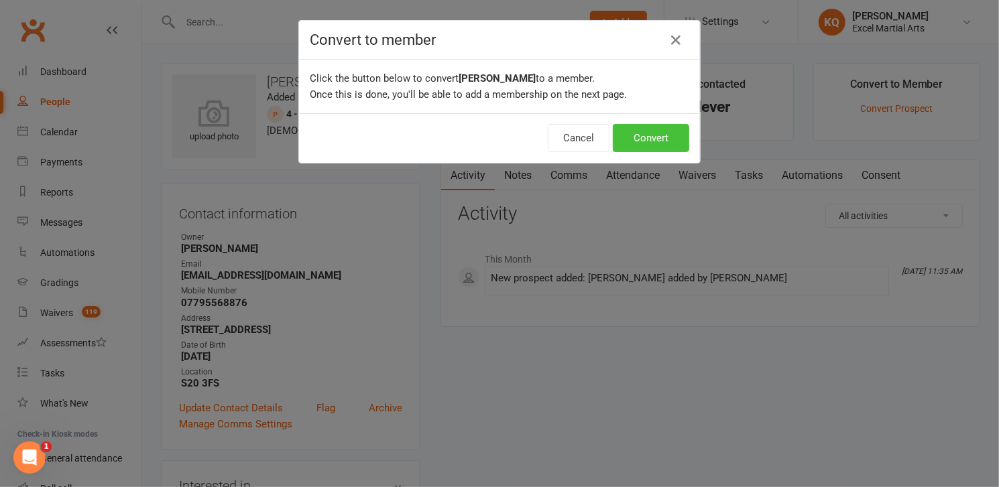
click at [652, 138] on button "Convert" at bounding box center [651, 138] width 76 height 28
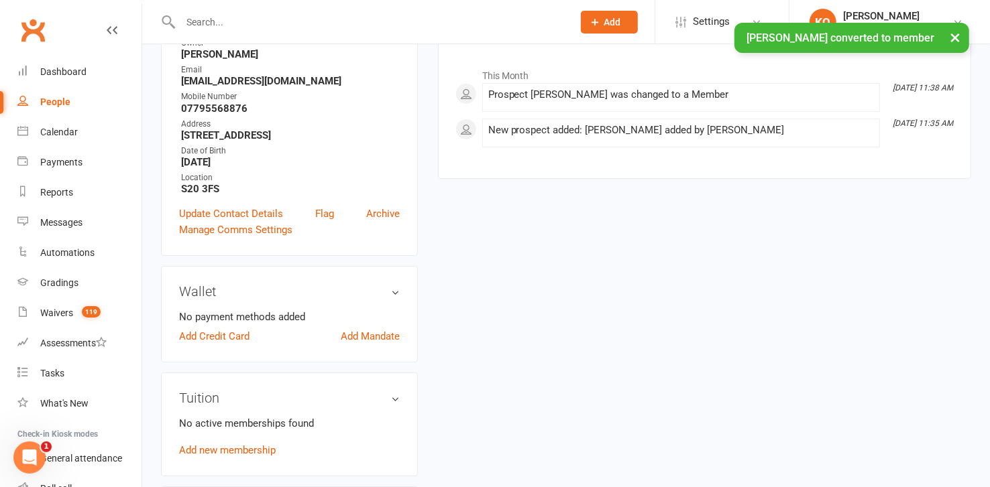
scroll to position [243, 0]
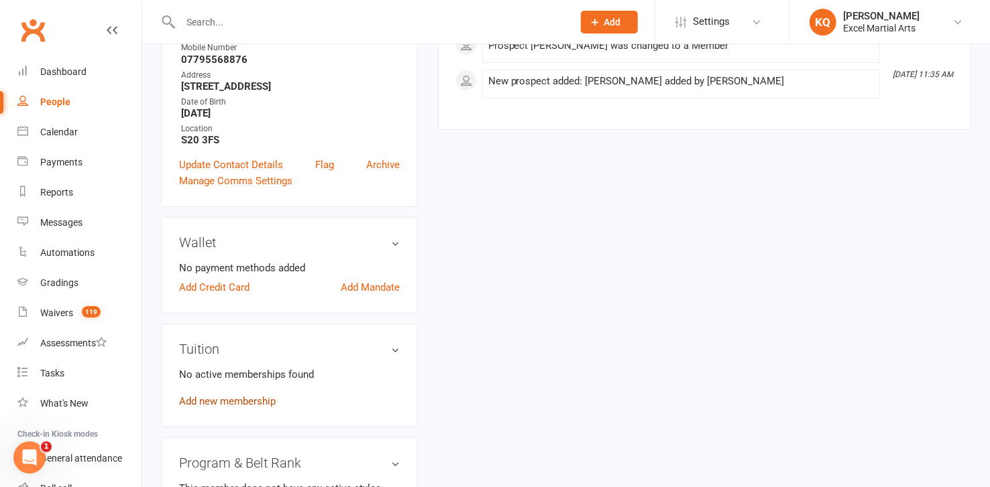
click at [256, 404] on link "Add new membership" at bounding box center [227, 402] width 97 height 12
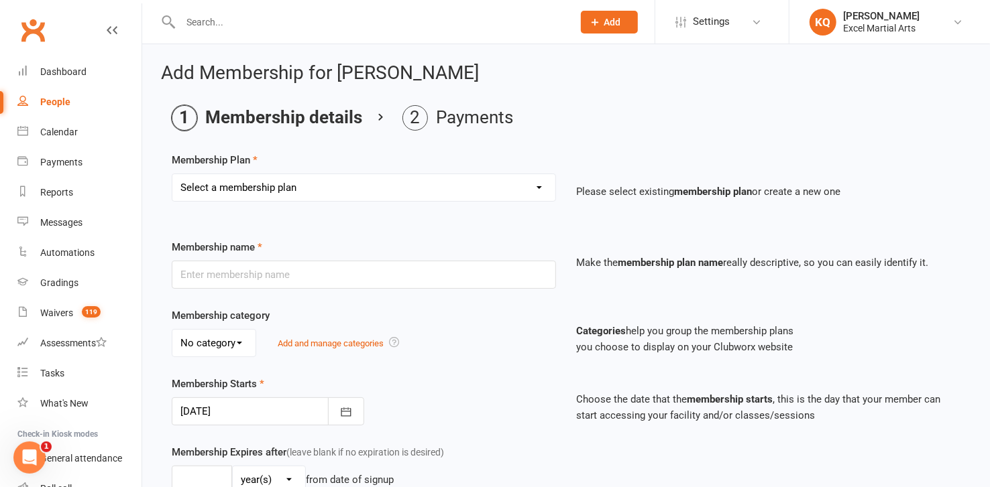
click at [327, 187] on select "Select a membership plan Create new Membership Plan EE Sibling Pass [2 Wk] EE -…" at bounding box center [363, 187] width 383 height 27
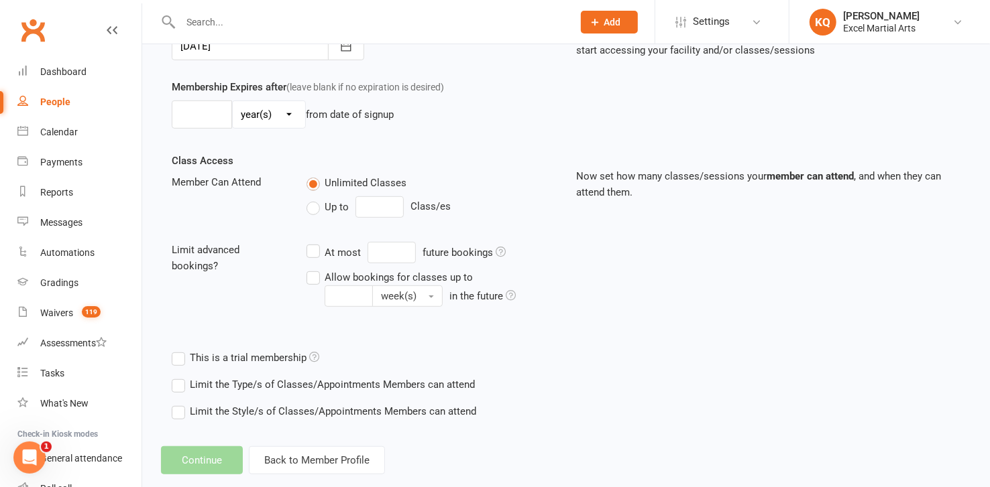
scroll to position [387, 0]
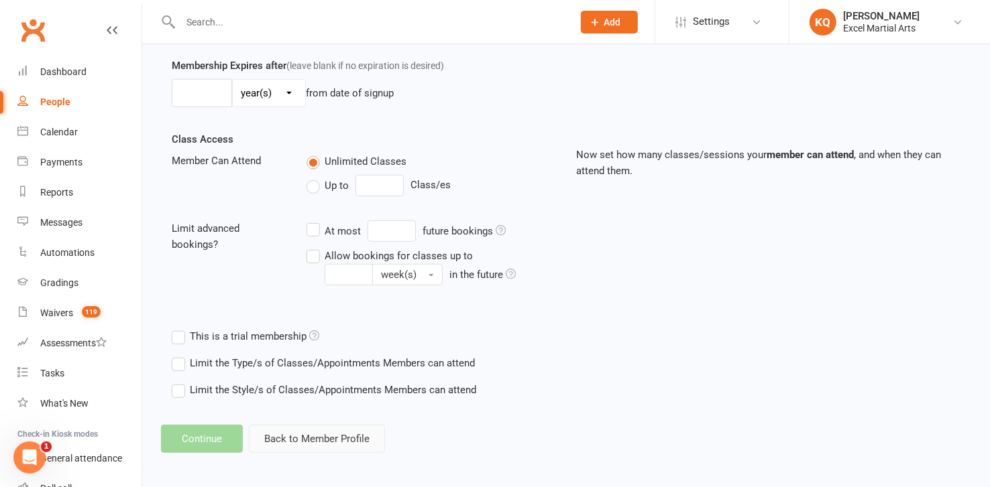
click at [297, 438] on button "Back to Member Profile" at bounding box center [317, 439] width 136 height 28
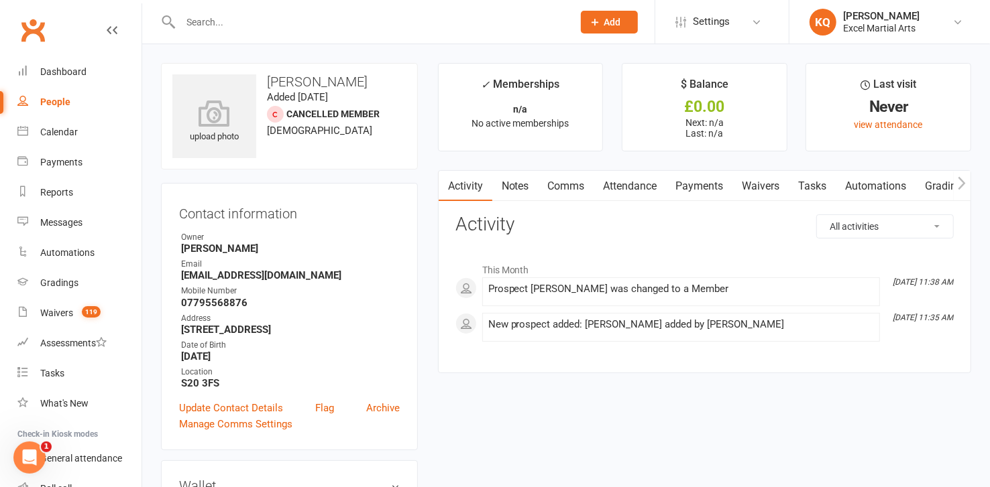
click at [223, 13] on input "text" at bounding box center [369, 22] width 387 height 19
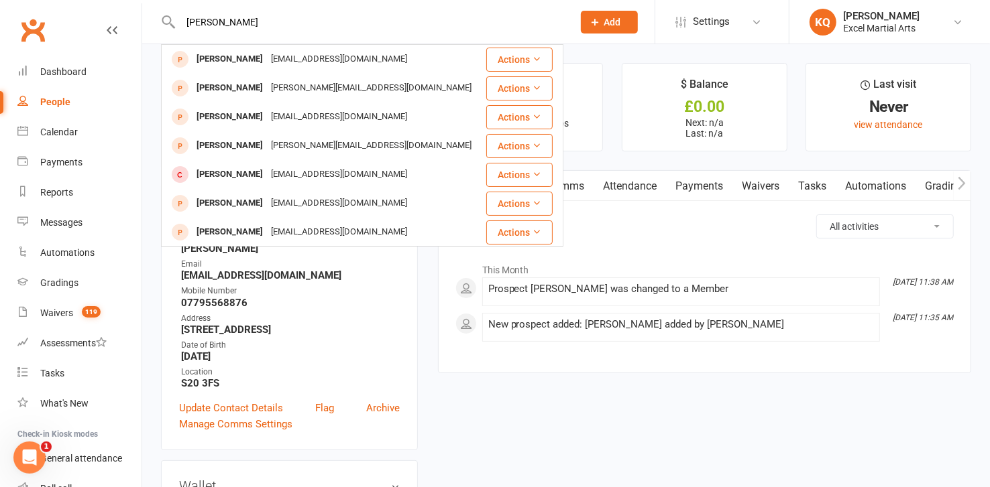
type input "[PERSON_NAME]"
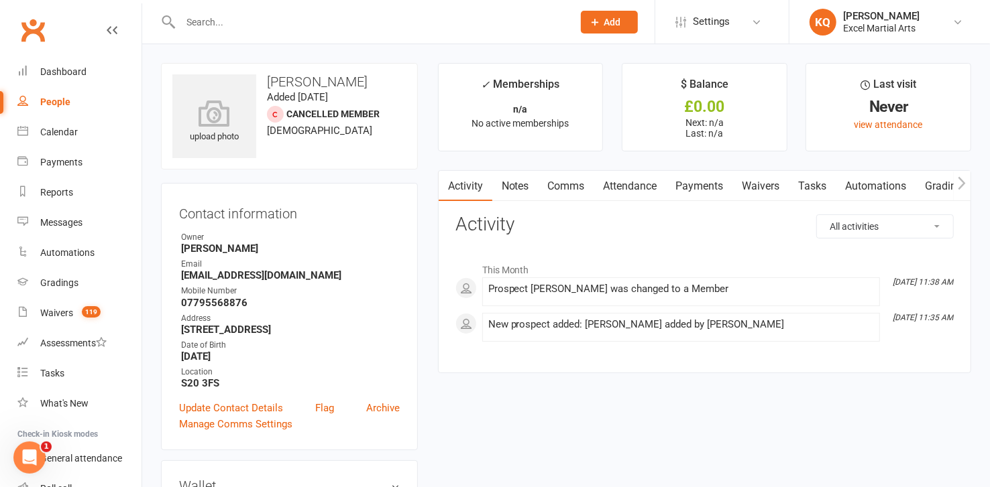
click at [508, 190] on link "Notes" at bounding box center [515, 186] width 46 height 31
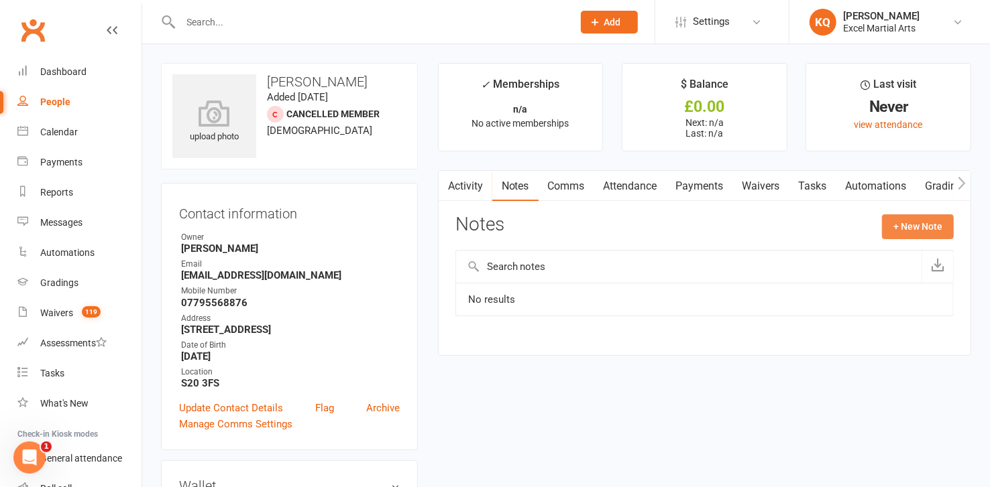
click at [911, 233] on button "+ New Note" at bounding box center [918, 227] width 72 height 24
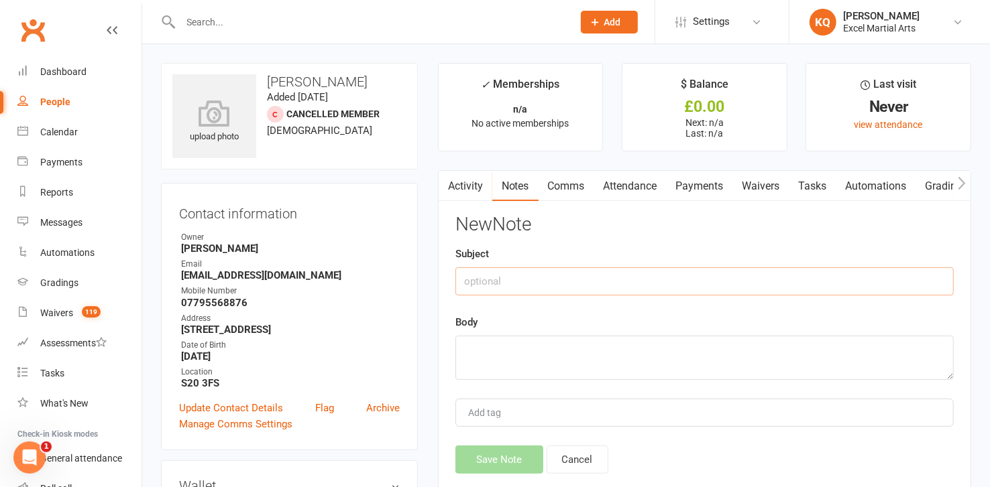
click at [493, 288] on input "text" at bounding box center [704, 282] width 498 height 28
drag, startPoint x: 516, startPoint y: 300, endPoint x: 525, endPoint y: 303, distance: 10.0
click at [525, 303] on div "New Note Subject Fi Body Add tag Save Note Cancel" at bounding box center [704, 344] width 498 height 259
click at [487, 287] on input "Fi" at bounding box center [704, 282] width 498 height 28
type input "F"
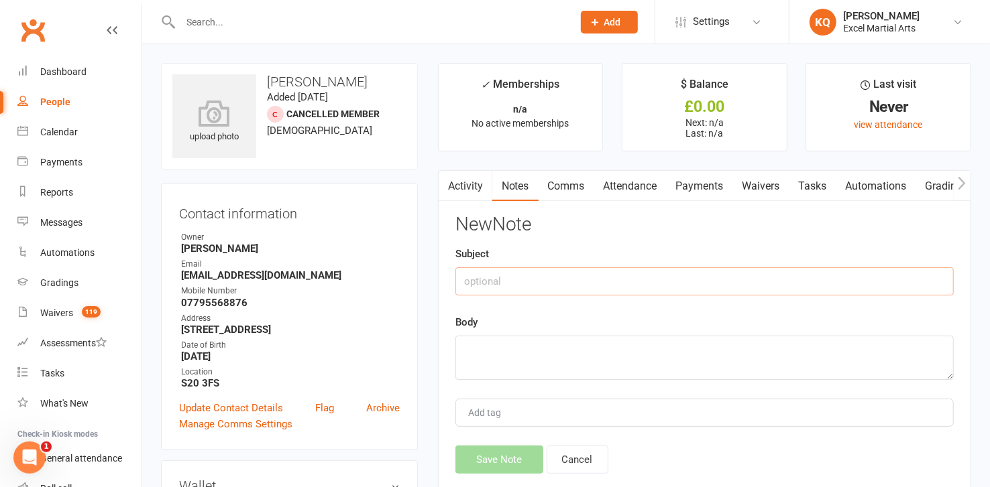
type input "f"
type input "First Class notes"
click at [469, 356] on textarea at bounding box center [704, 358] width 498 height 44
click at [467, 354] on textarea at bounding box center [704, 358] width 498 height 44
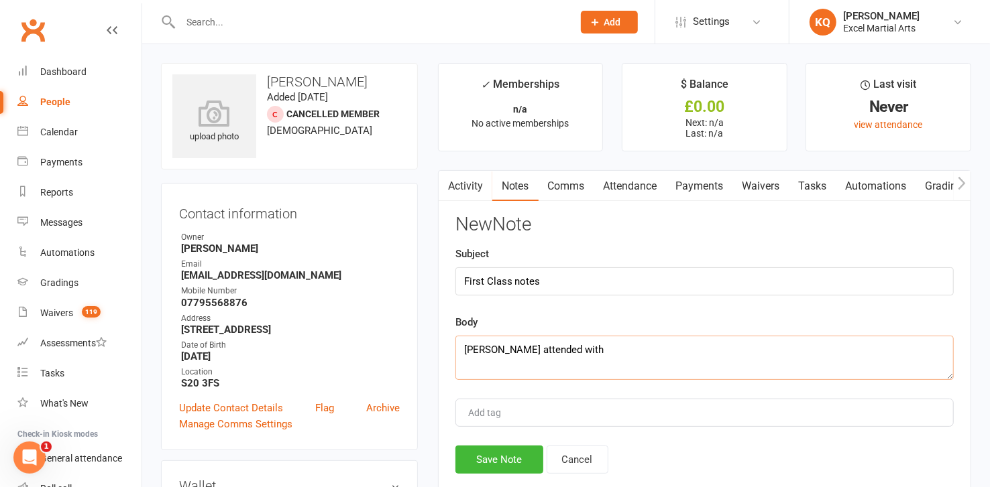
click at [839, 352] on textarea "[PERSON_NAME] attended with" at bounding box center [704, 358] width 498 height 44
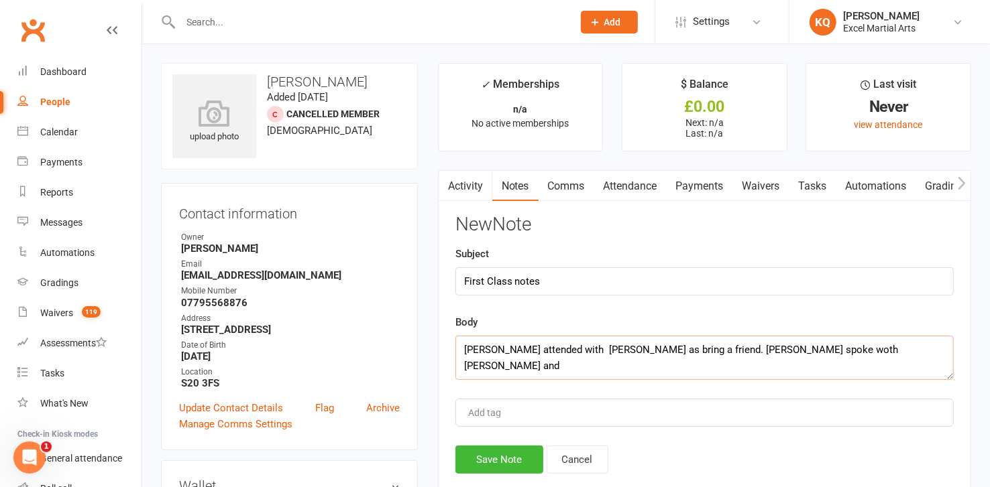
click at [777, 347] on textarea "[PERSON_NAME] attended with [PERSON_NAME] as bring a friend. [PERSON_NAME] spok…" at bounding box center [704, 358] width 498 height 44
click at [842, 344] on textarea "[PERSON_NAME] attended with [PERSON_NAME] as bring a friend. [PERSON_NAME] spok…" at bounding box center [704, 358] width 498 height 44
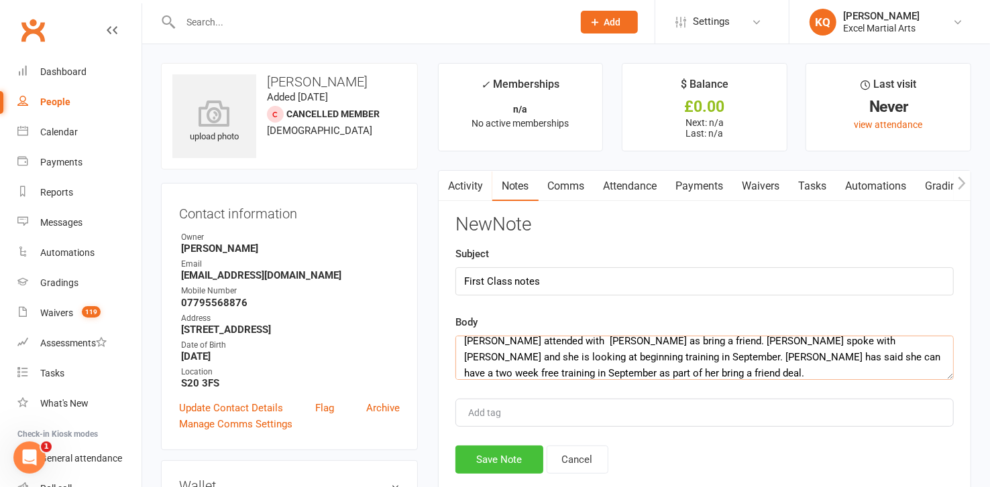
type textarea "[PERSON_NAME] attended with [PERSON_NAME] as bring a friend. [PERSON_NAME] spok…"
click at [498, 459] on button "Save Note" at bounding box center [499, 460] width 88 height 28
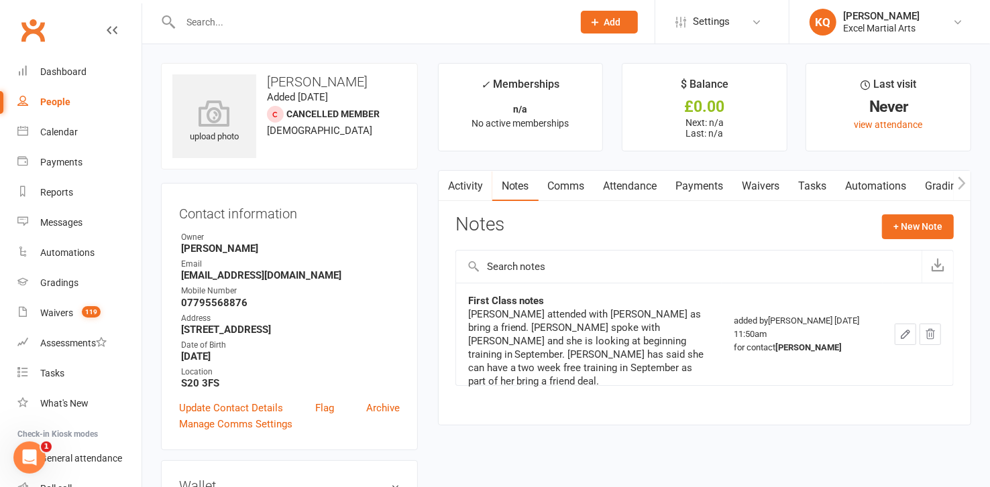
click at [459, 183] on link "Activity" at bounding box center [466, 186] width 54 height 31
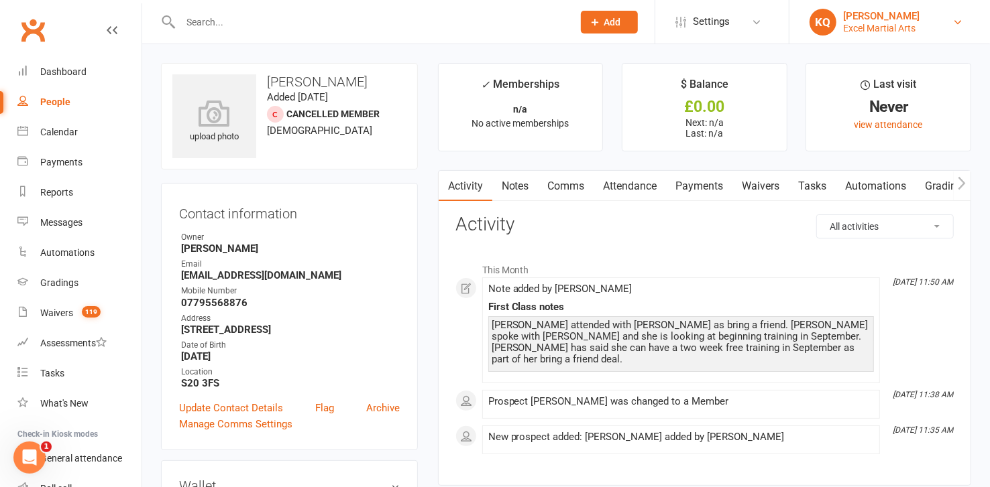
click at [876, 27] on div "Excel Martial Arts" at bounding box center [881, 28] width 76 height 12
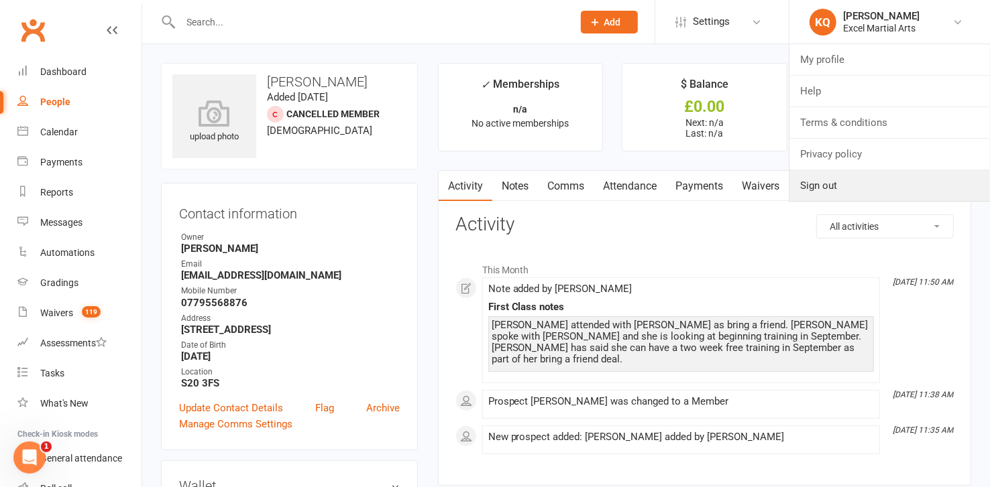
drag, startPoint x: 821, startPoint y: 189, endPoint x: 858, endPoint y: 209, distance: 42.3
click at [821, 189] on link "Sign out" at bounding box center [889, 185] width 200 height 31
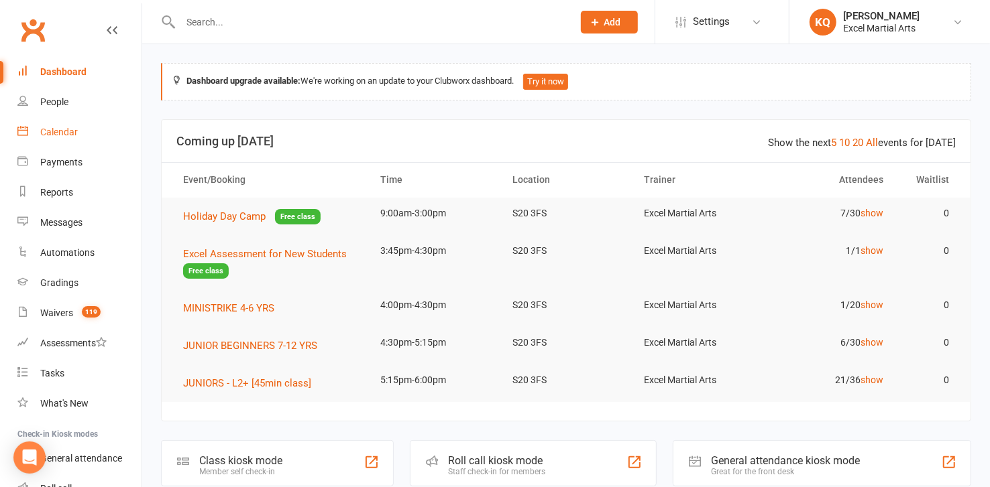
click at [69, 133] on div "Calendar" at bounding box center [59, 132] width 38 height 11
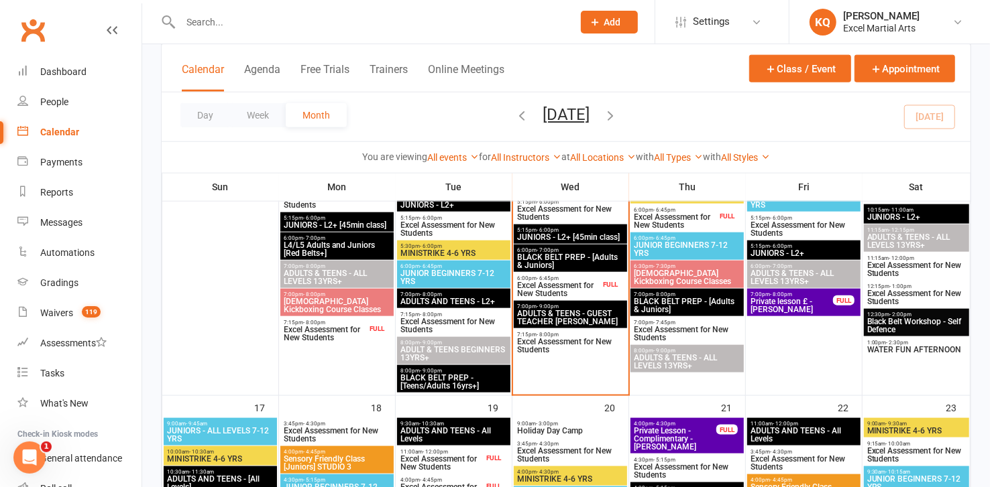
scroll to position [914, 0]
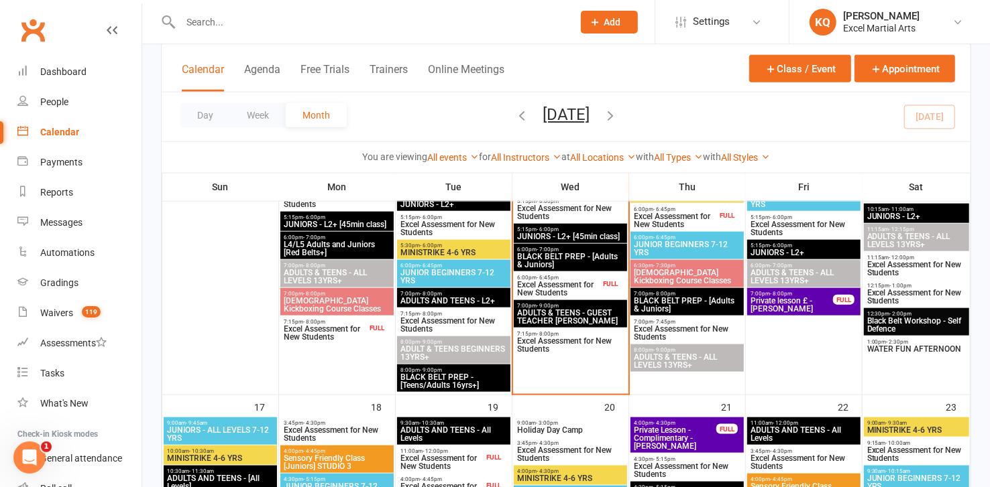
click at [432, 353] on span "ADULT & TEENS BEGINNERS 13YRS+" at bounding box center [454, 353] width 108 height 16
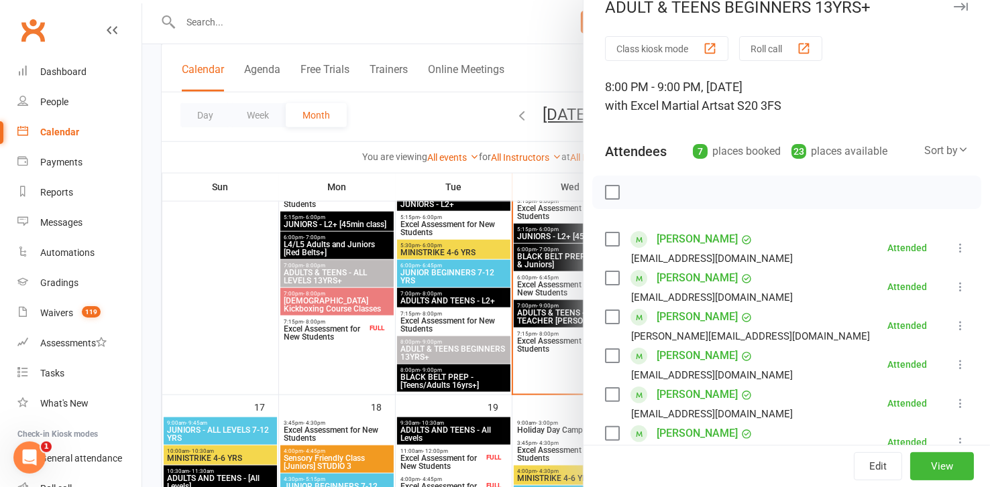
scroll to position [0, 0]
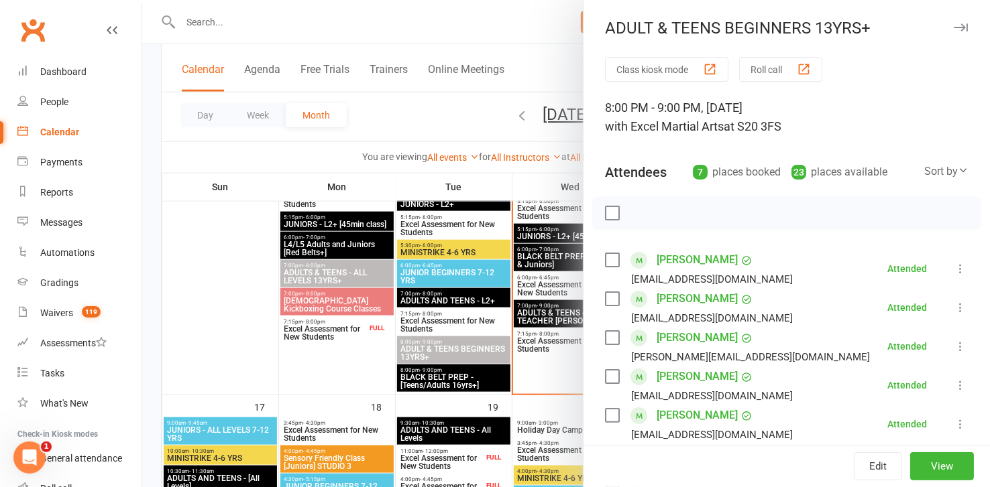
click at [952, 21] on button "button" at bounding box center [960, 27] width 16 height 16
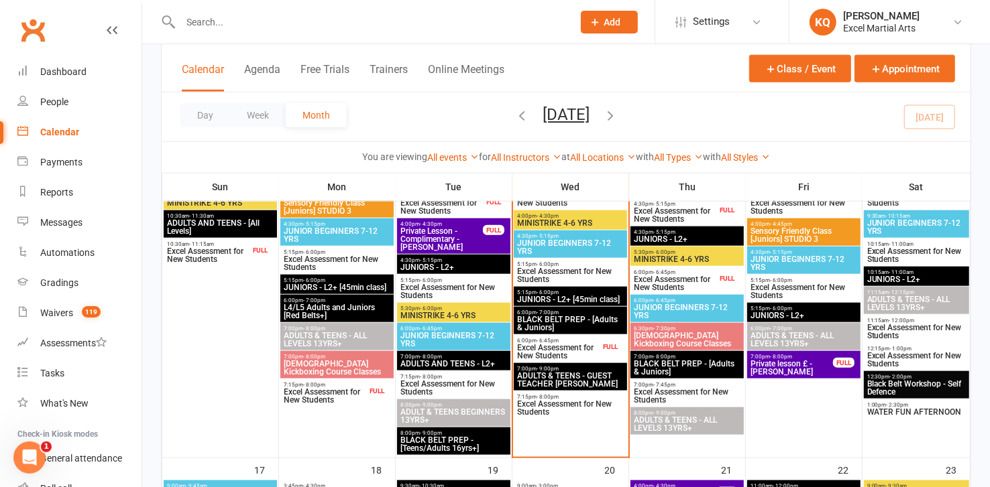
scroll to position [853, 0]
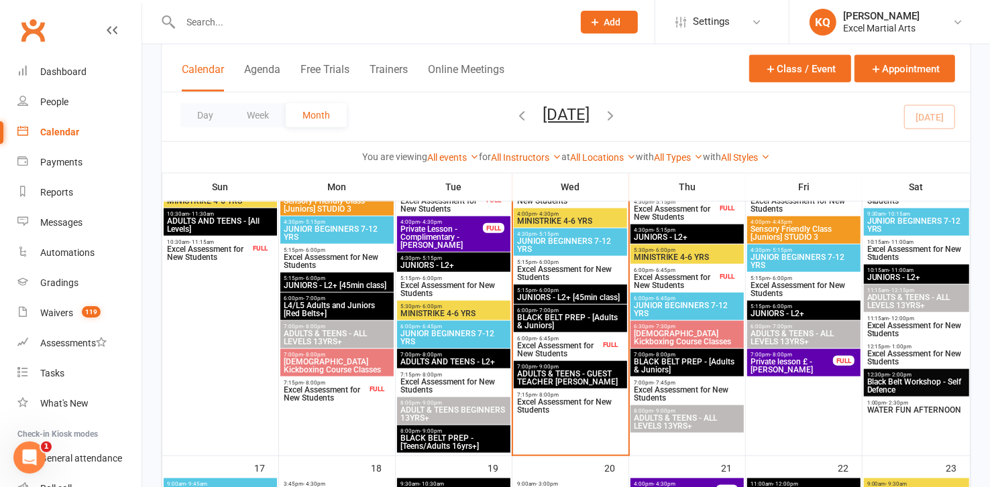
drag, startPoint x: 110, startPoint y: 8, endPoint x: 285, endPoint y: 51, distance: 180.2
click at [285, 51] on div "Calendar Agenda Free Trials Trainers Online Meetings Class / Event Appointment" at bounding box center [566, 68] width 809 height 48
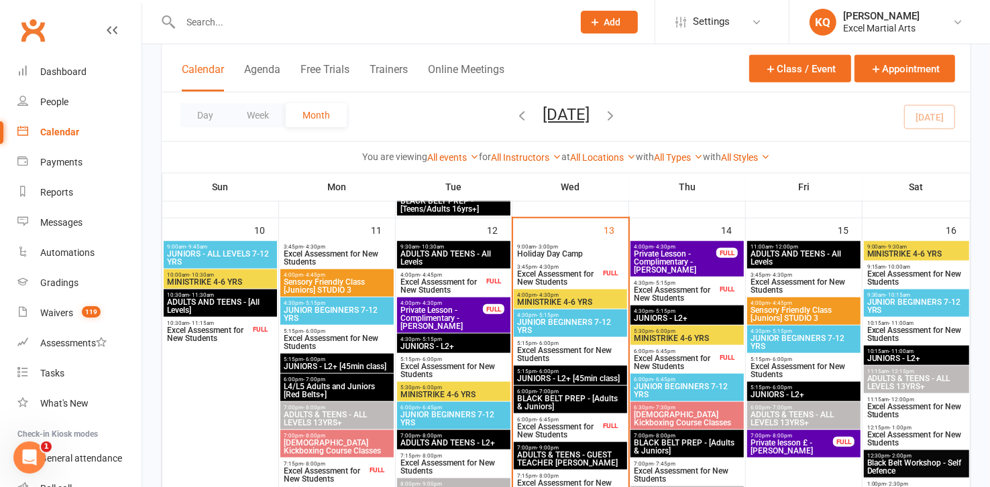
scroll to position [792, 0]
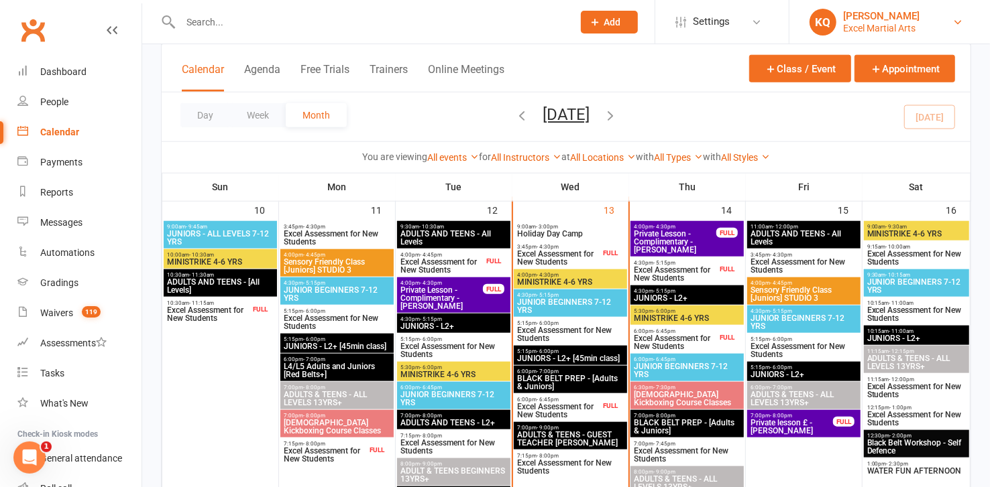
click at [878, 25] on div "Excel Martial Arts" at bounding box center [881, 28] width 76 height 12
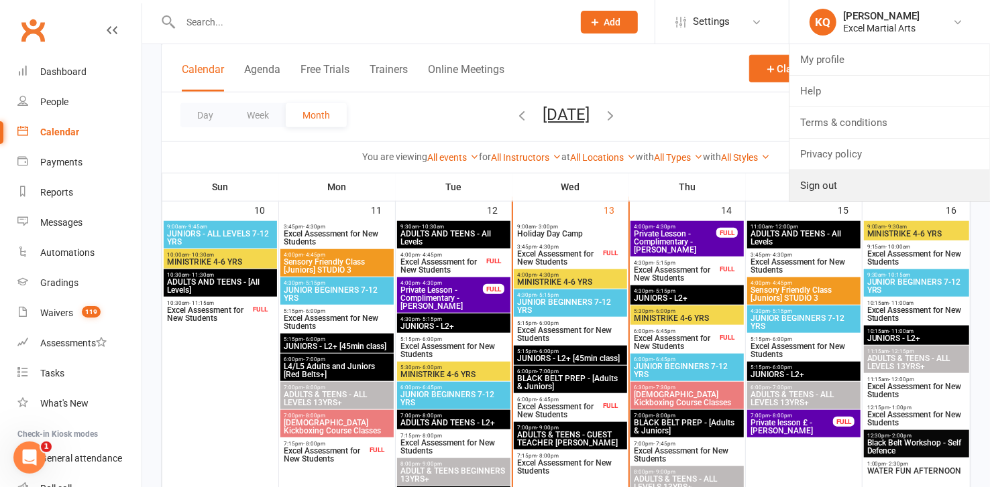
drag, startPoint x: 865, startPoint y: 190, endPoint x: 646, endPoint y: 96, distance: 237.9
click at [865, 190] on link "Sign out" at bounding box center [889, 185] width 200 height 31
